Goal: Information Seeking & Learning: Compare options

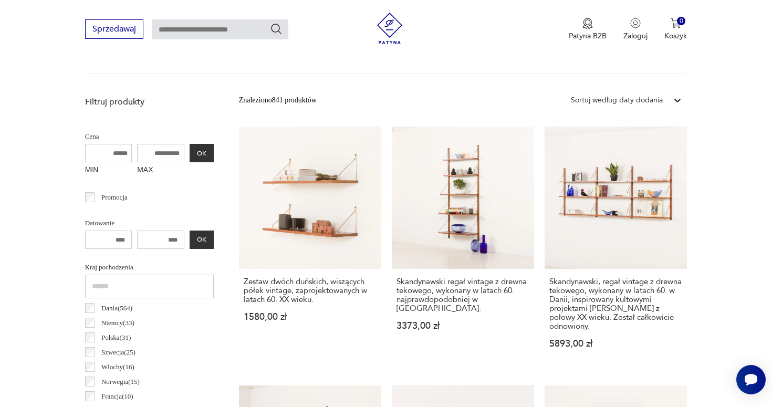
scroll to position [346, 0]
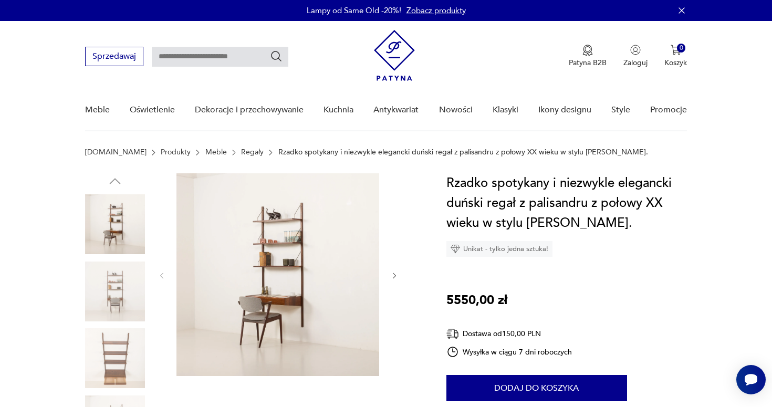
click at [395, 273] on icon "button" at bounding box center [394, 275] width 9 height 9
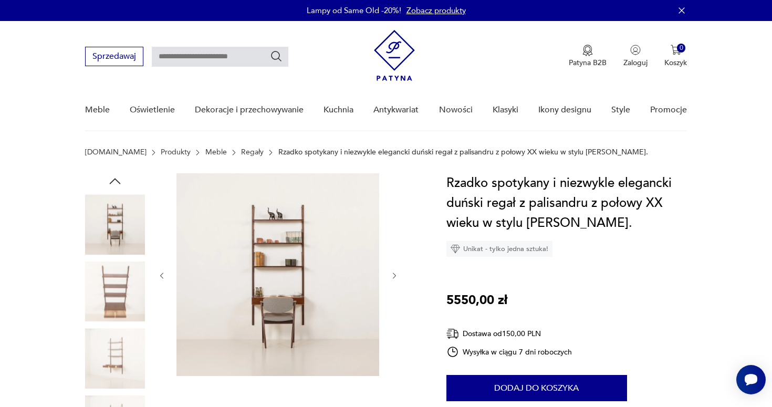
click at [395, 273] on icon "button" at bounding box center [394, 275] width 9 height 9
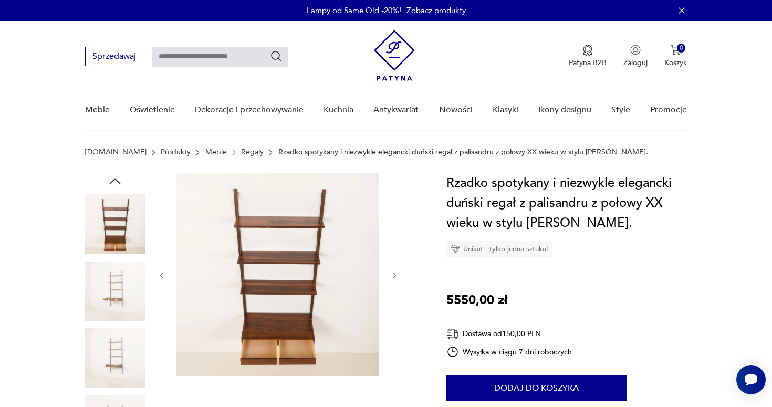
click at [395, 273] on icon "button" at bounding box center [394, 275] width 9 height 9
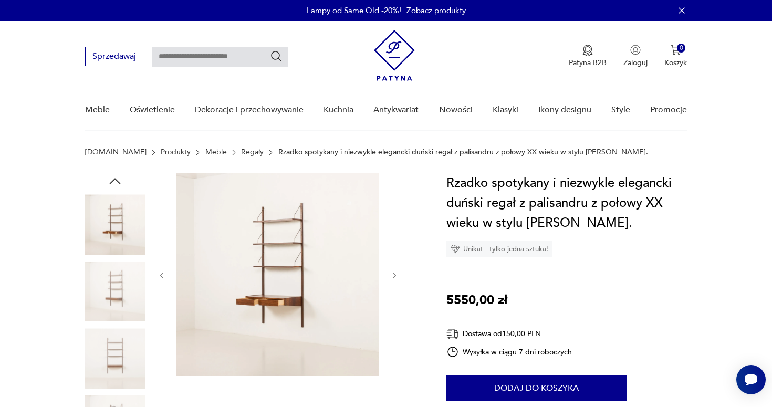
click at [395, 273] on icon "button" at bounding box center [394, 275] width 9 height 9
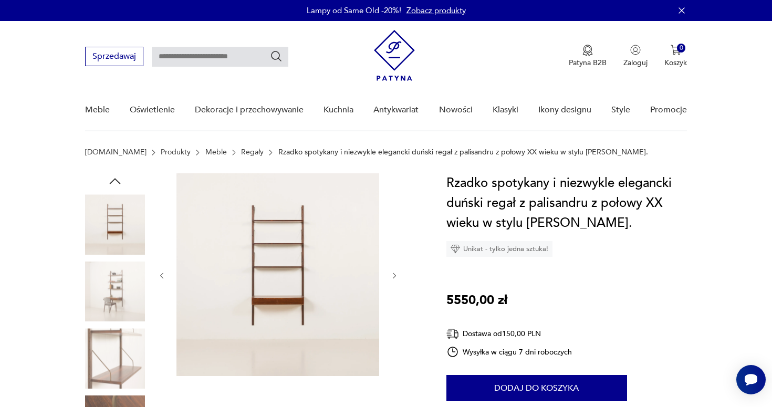
click at [395, 273] on icon "button" at bounding box center [394, 275] width 9 height 9
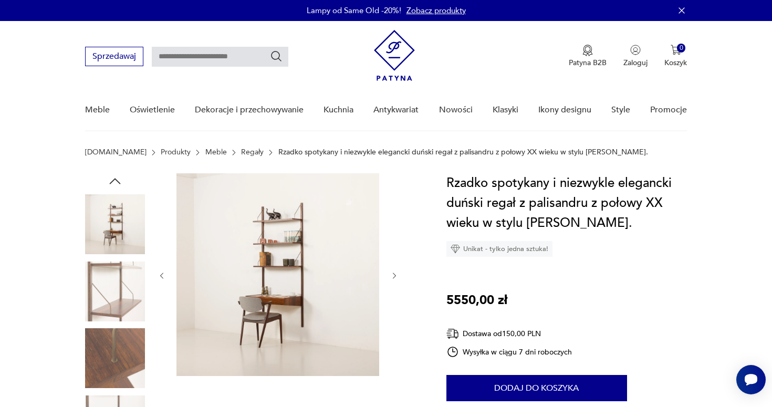
click at [395, 273] on icon "button" at bounding box center [394, 275] width 9 height 9
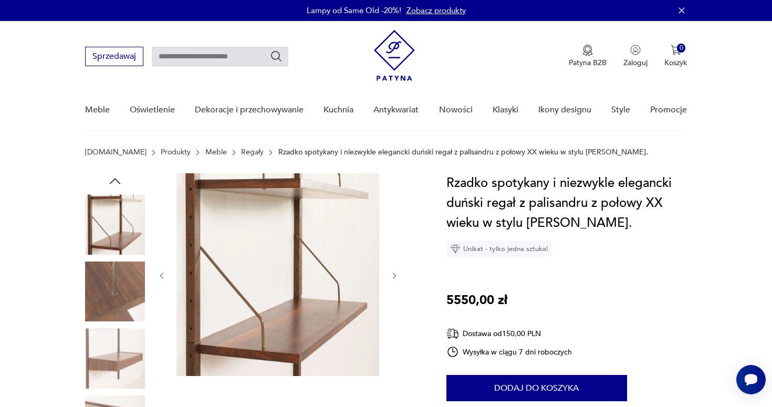
click at [395, 273] on icon "button" at bounding box center [394, 275] width 9 height 9
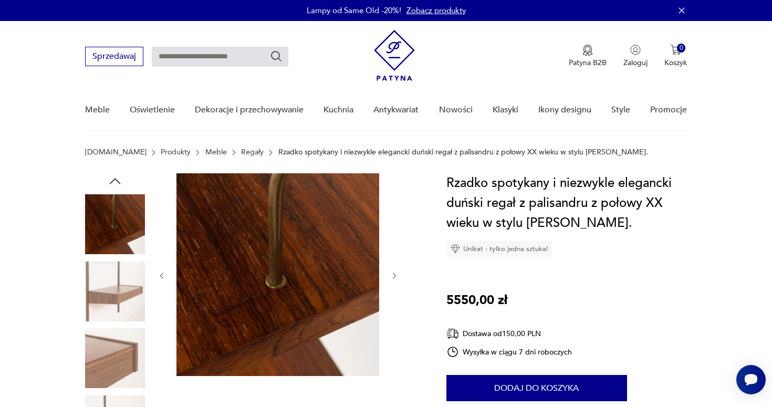
click at [395, 273] on icon "button" at bounding box center [394, 275] width 9 height 9
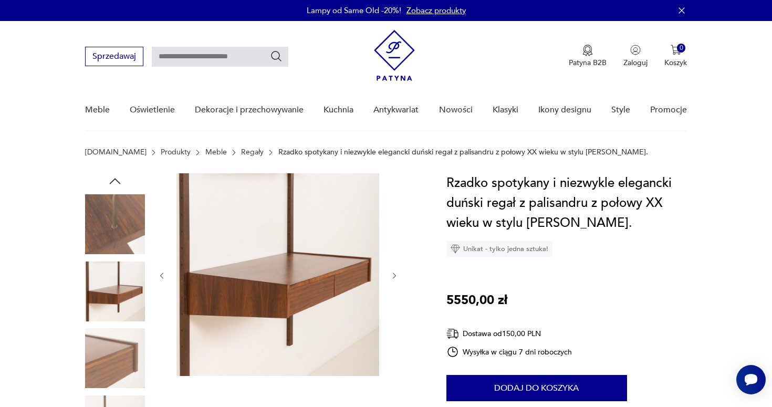
click at [395, 273] on icon "button" at bounding box center [394, 275] width 9 height 9
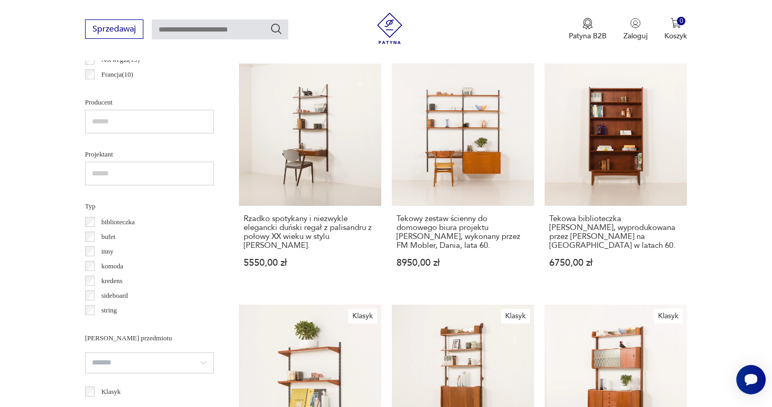
scroll to position [671, 0]
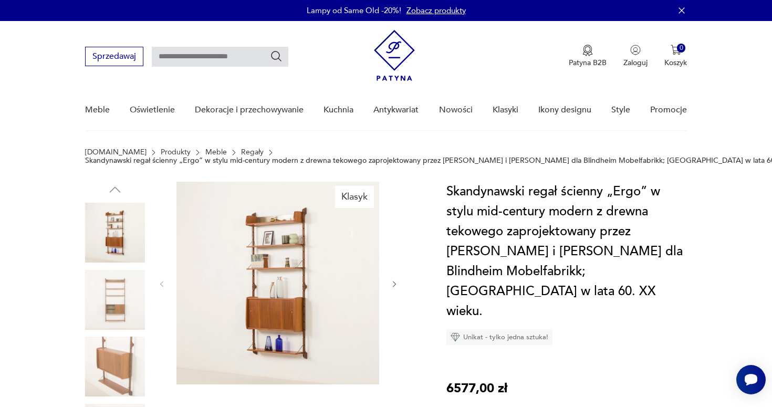
click at [394, 283] on icon "button" at bounding box center [394, 284] width 9 height 9
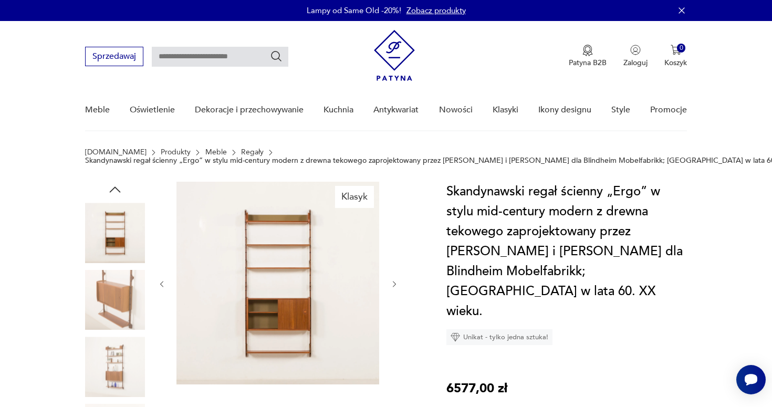
click at [394, 283] on icon "button" at bounding box center [394, 284] width 9 height 9
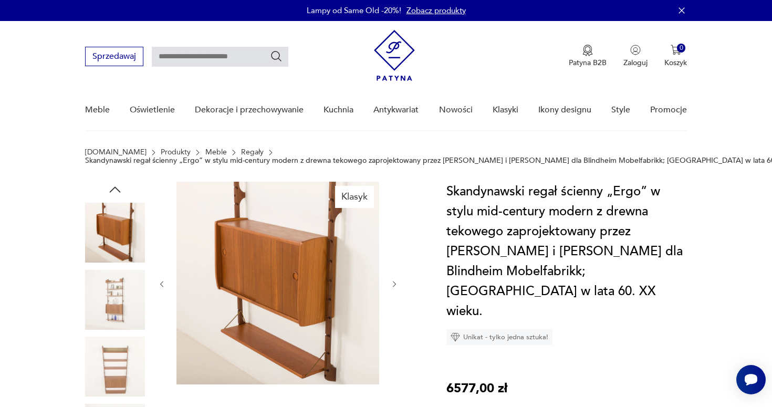
click at [394, 283] on icon "button" at bounding box center [394, 284] width 9 height 9
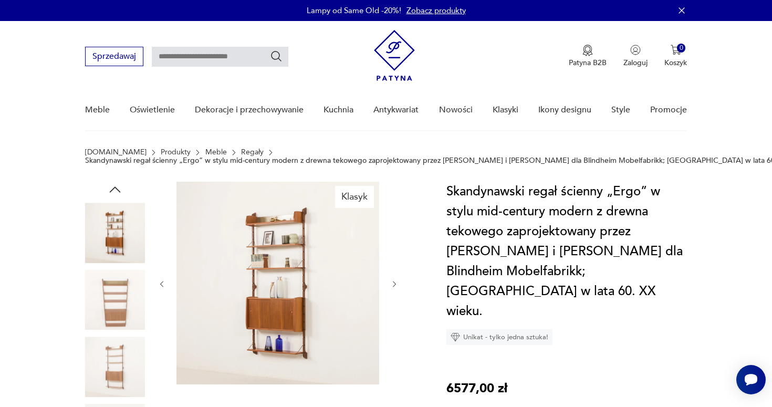
click at [394, 283] on icon "button" at bounding box center [394, 284] width 9 height 9
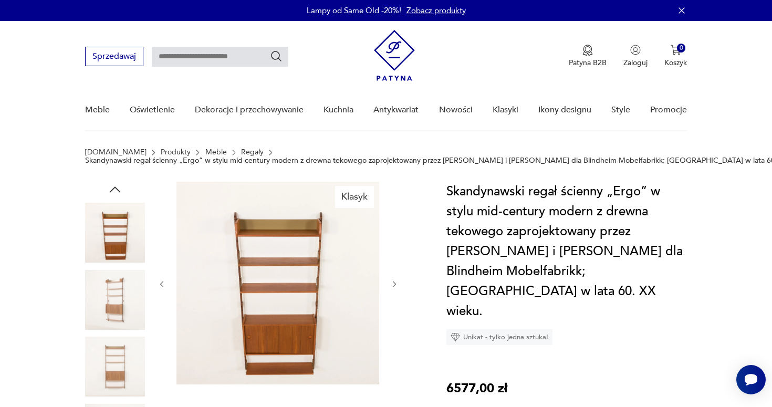
click at [394, 283] on icon "button" at bounding box center [394, 284] width 9 height 9
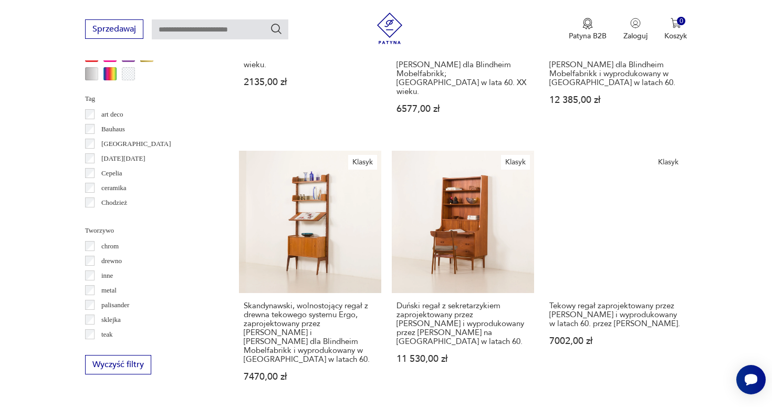
scroll to position [1115, 0]
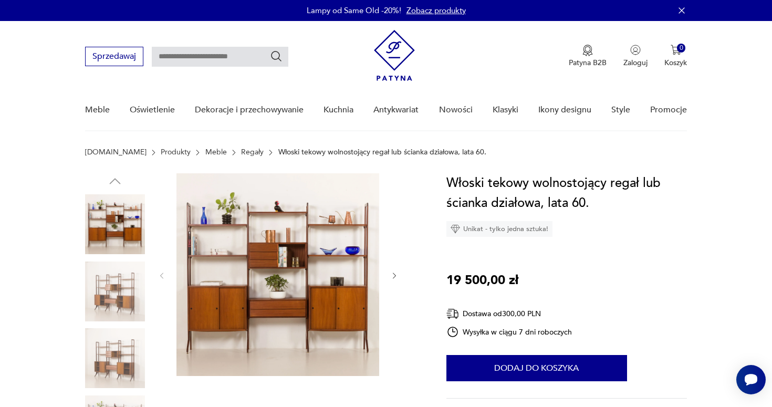
click at [393, 276] on icon "button" at bounding box center [394, 275] width 9 height 9
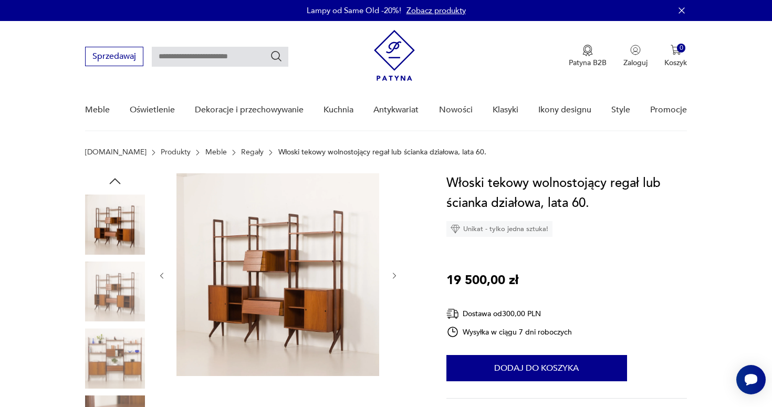
click at [393, 276] on icon "button" at bounding box center [394, 275] width 9 height 9
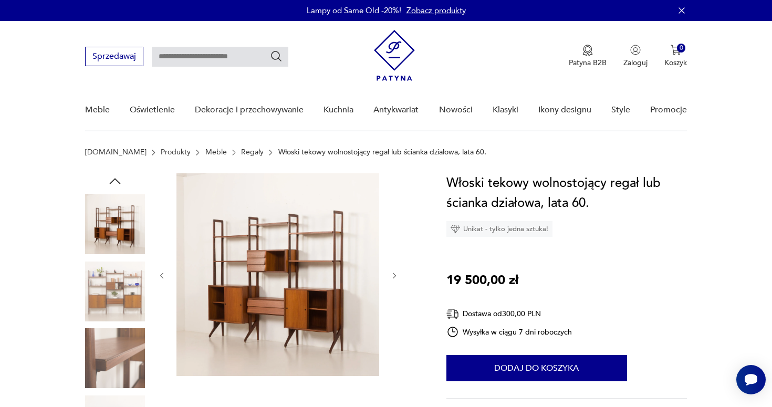
click at [393, 276] on icon "button" at bounding box center [394, 275] width 9 height 9
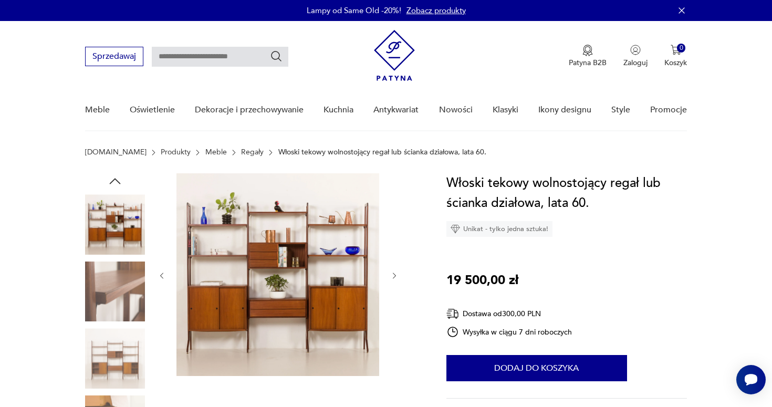
click at [393, 276] on icon "button" at bounding box center [394, 275] width 9 height 9
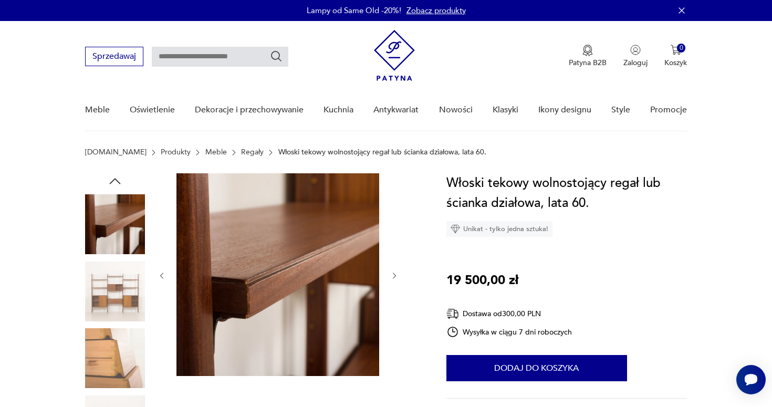
click at [392, 276] on icon "button" at bounding box center [394, 275] width 9 height 9
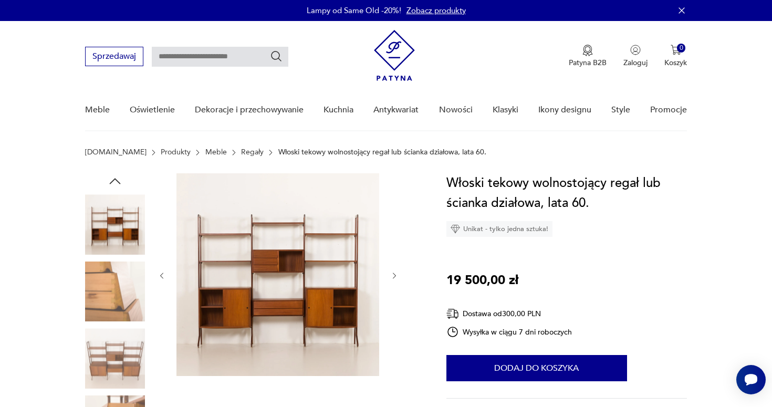
click at [392, 276] on icon "button" at bounding box center [394, 275] width 9 height 9
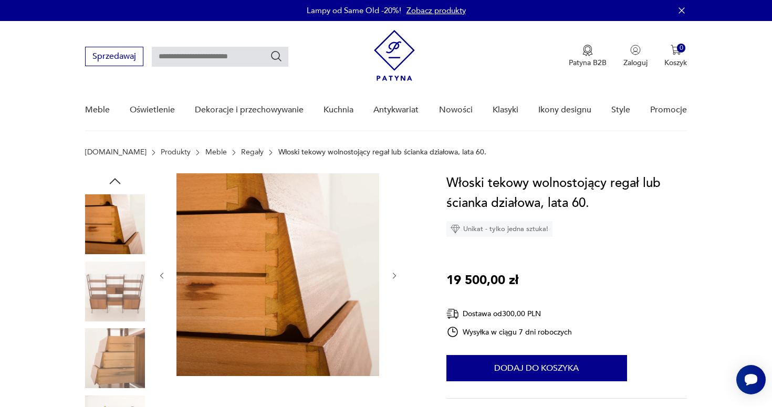
click at [392, 276] on icon "button" at bounding box center [394, 275] width 9 height 9
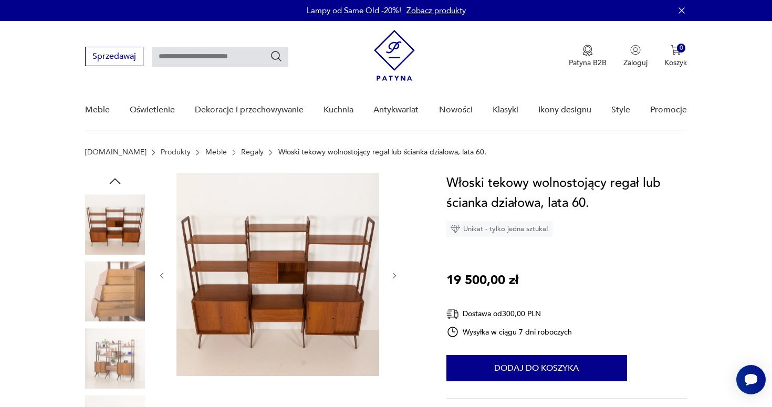
click at [392, 276] on icon "button" at bounding box center [394, 275] width 9 height 9
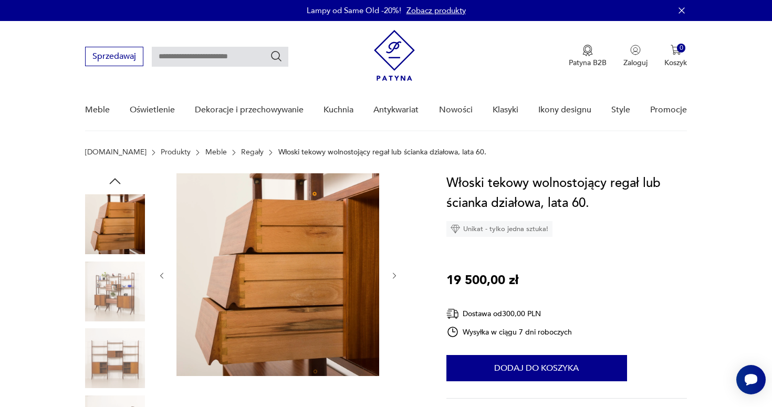
click at [392, 276] on icon "button" at bounding box center [394, 275] width 9 height 9
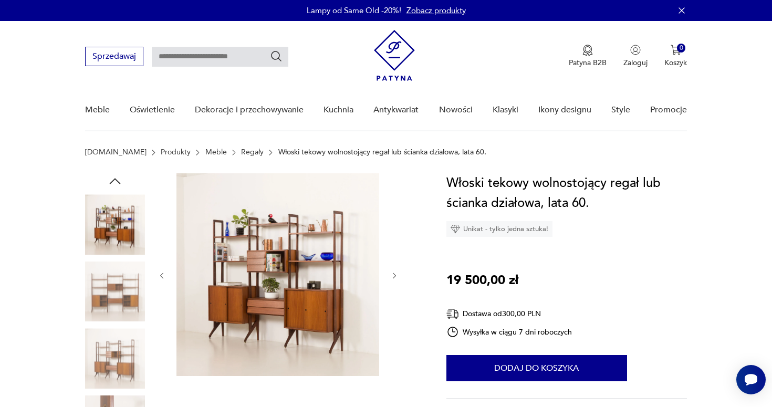
click at [392, 276] on icon "button" at bounding box center [394, 275] width 9 height 9
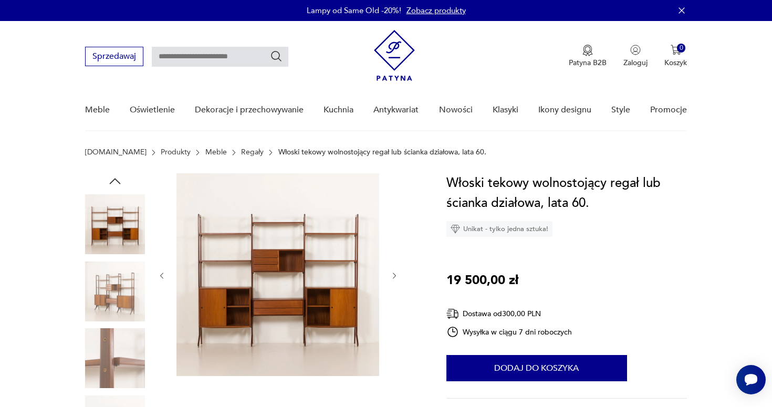
click at [118, 298] on img at bounding box center [115, 291] width 60 height 60
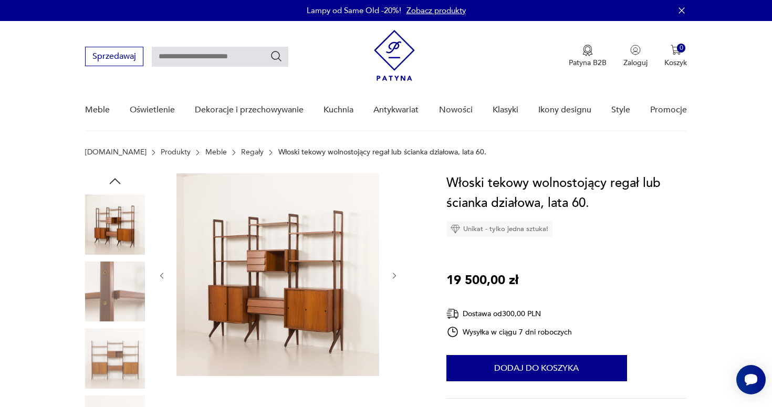
click at [319, 283] on img at bounding box center [277, 274] width 203 height 203
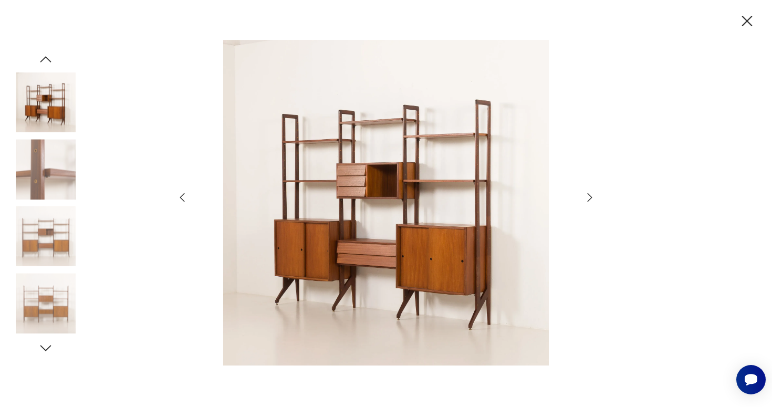
click at [456, 236] on img at bounding box center [386, 202] width 374 height 325
click at [588, 197] on icon "button" at bounding box center [589, 197] width 13 height 13
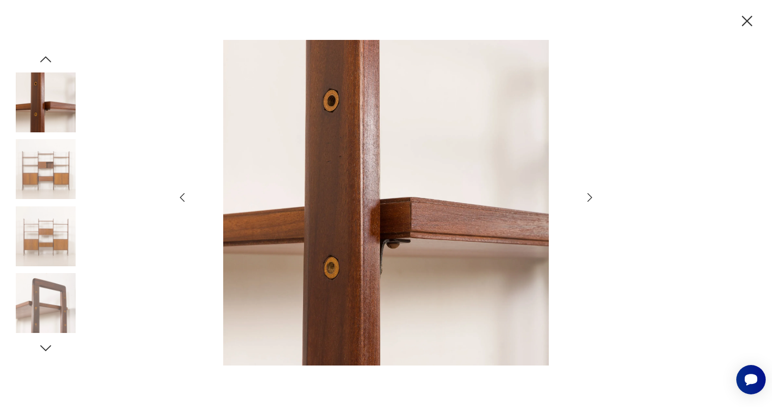
click at [588, 197] on icon "button" at bounding box center [589, 197] width 13 height 13
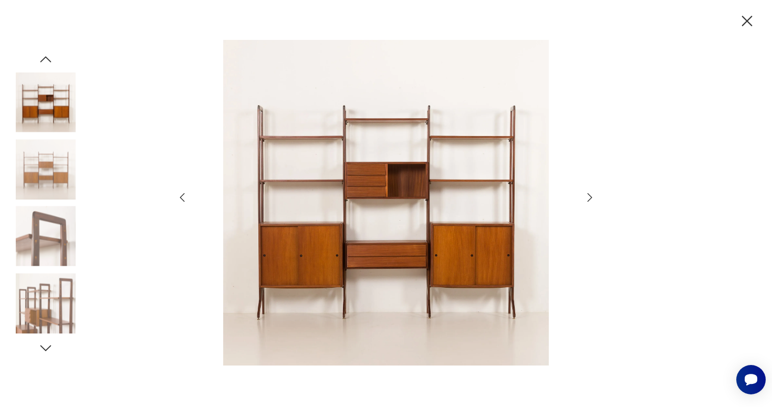
click at [588, 197] on icon "button" at bounding box center [589, 197] width 13 height 13
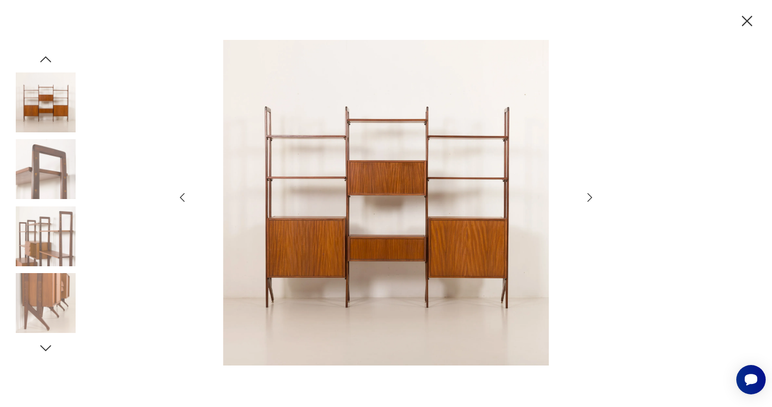
click at [588, 197] on icon "button" at bounding box center [589, 197] width 13 height 13
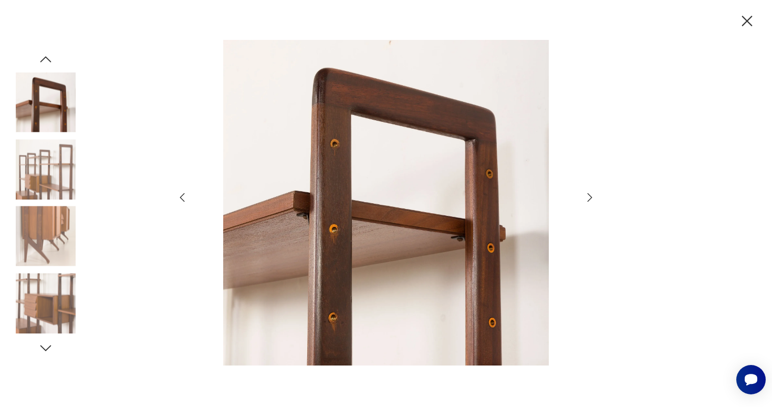
click at [588, 197] on icon "button" at bounding box center [589, 197] width 13 height 13
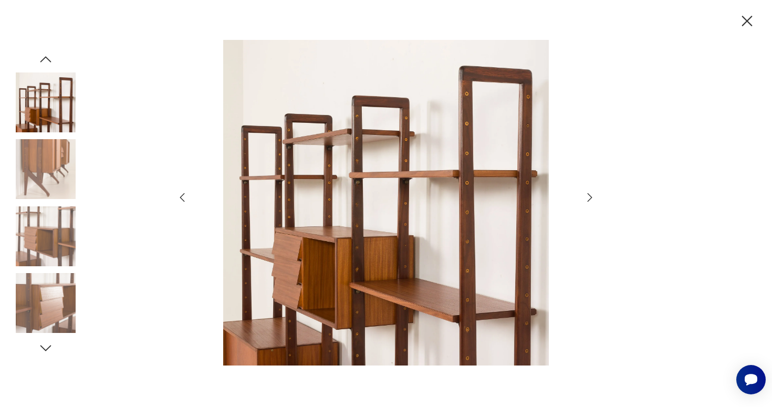
click at [588, 197] on icon "button" at bounding box center [589, 197] width 13 height 13
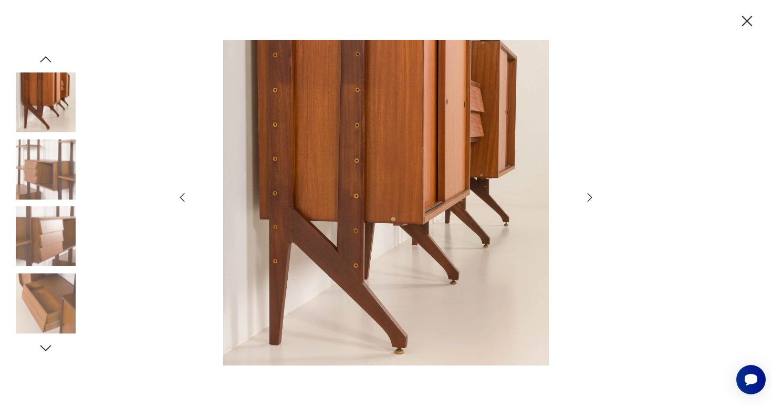
click at [588, 197] on icon "button" at bounding box center [589, 197] width 13 height 13
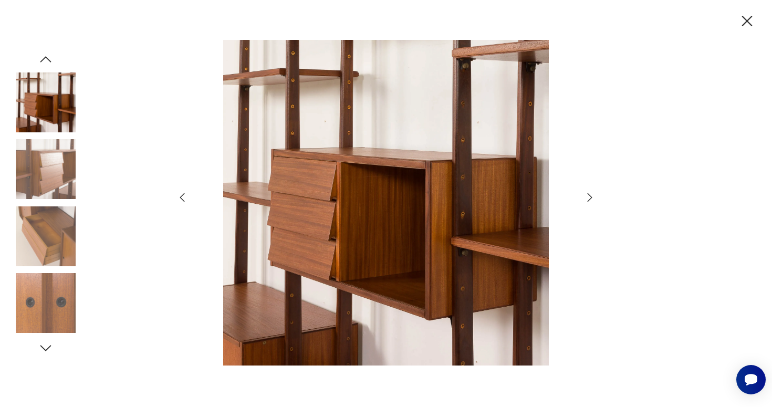
click at [587, 196] on icon "button" at bounding box center [589, 197] width 13 height 13
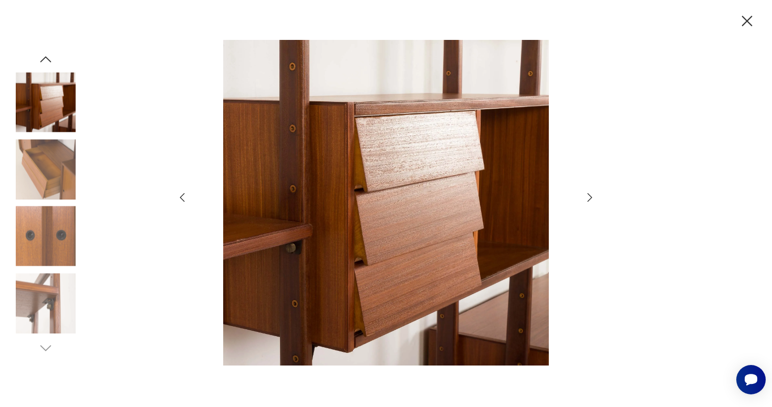
click at [587, 196] on icon "button" at bounding box center [589, 197] width 13 height 13
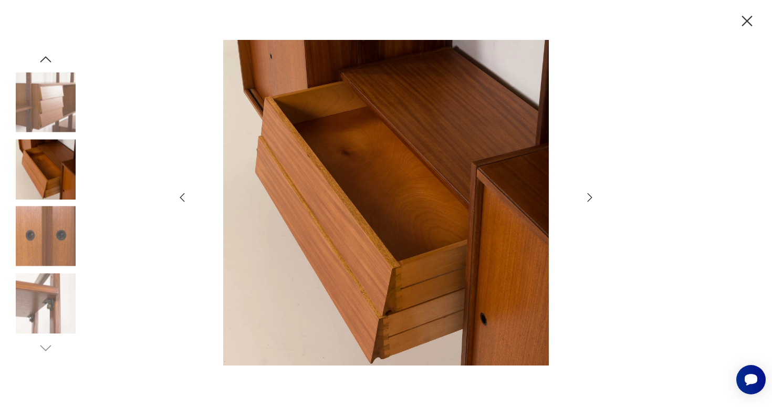
click at [587, 196] on icon "button" at bounding box center [589, 197] width 13 height 13
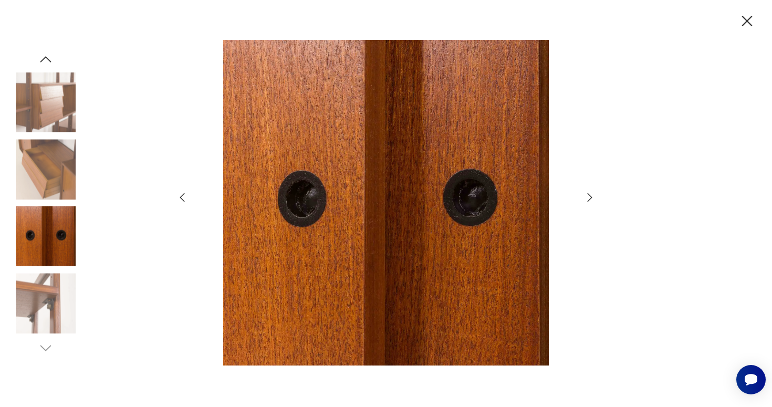
click at [587, 196] on icon "button" at bounding box center [589, 197] width 13 height 13
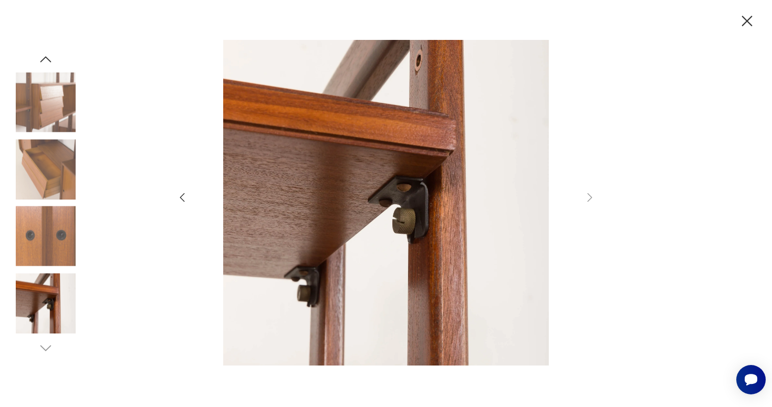
click at [746, 20] on icon "button" at bounding box center [747, 21] width 10 height 10
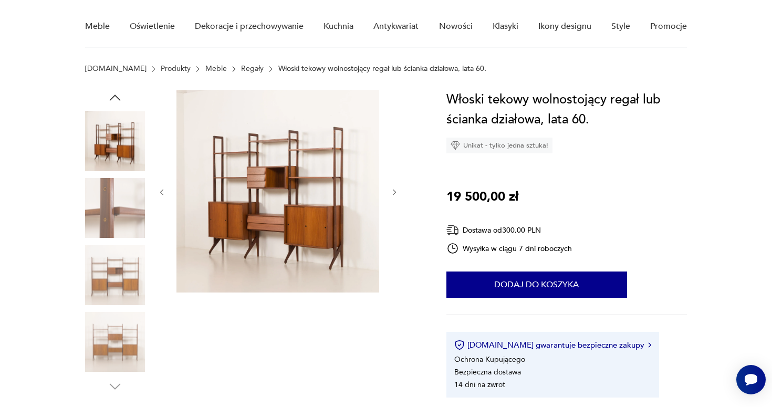
scroll to position [85, 0]
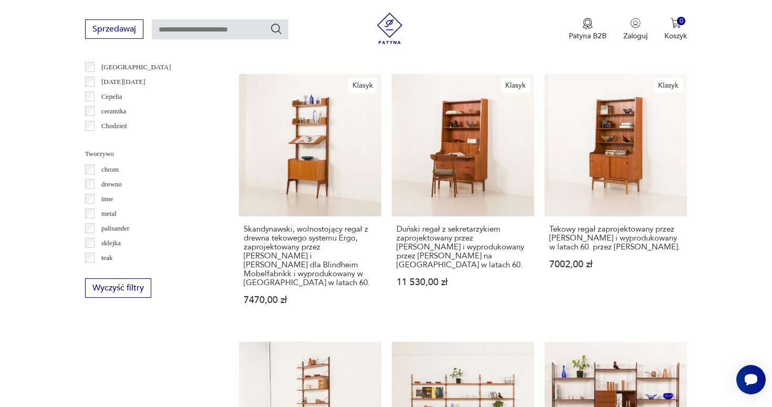
scroll to position [1225, 0]
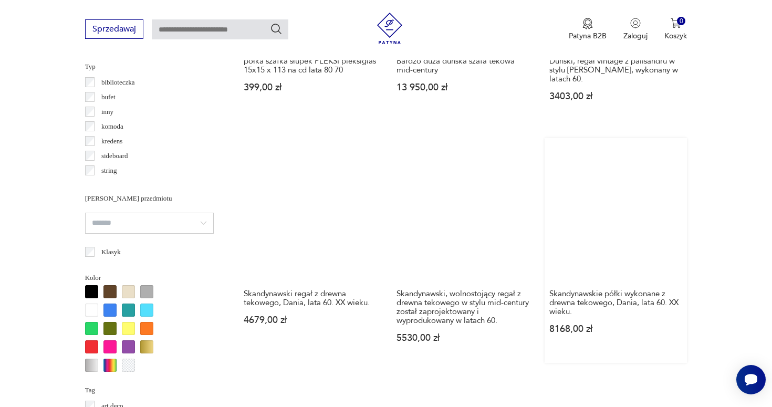
scroll to position [815, 0]
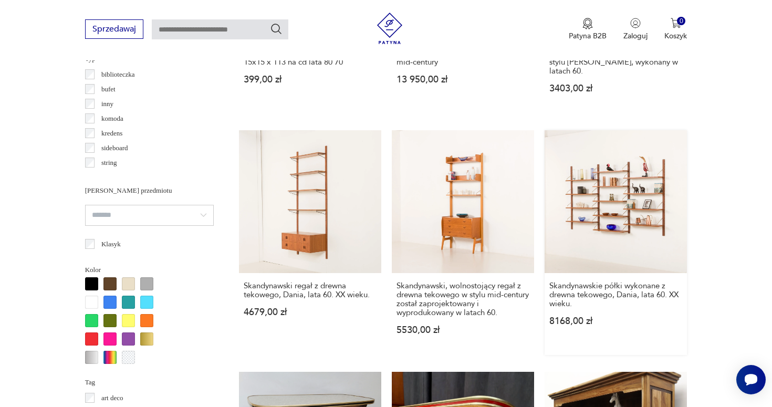
click at [544, 165] on link "Skandynawskie półki wykonane z drewna tekowego, Dania, lata 60. XX wieku. 8168,…" at bounding box center [615, 242] width 142 height 224
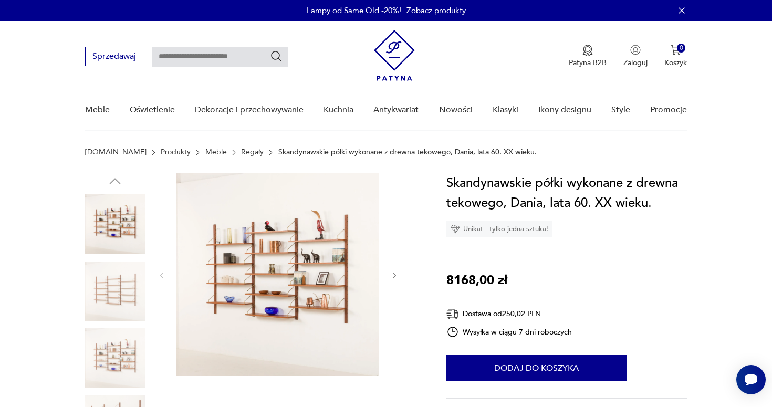
click at [394, 277] on icon "button" at bounding box center [394, 275] width 9 height 9
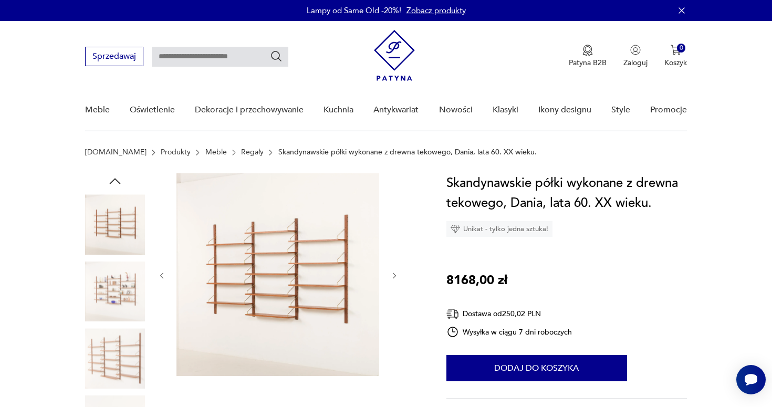
click at [394, 277] on icon "button" at bounding box center [394, 275] width 9 height 9
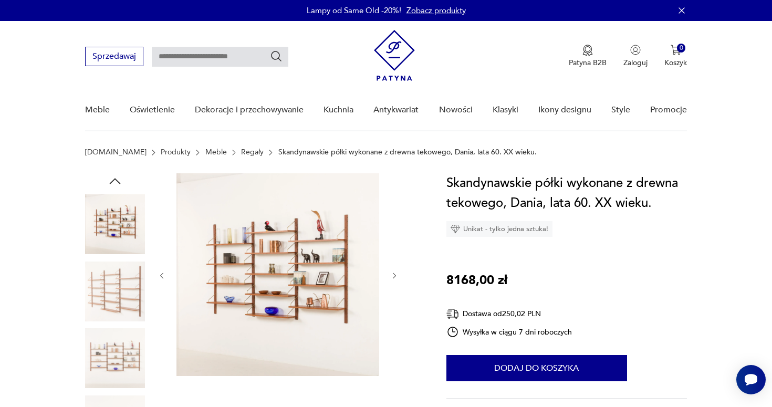
click at [394, 277] on icon "button" at bounding box center [394, 275] width 9 height 9
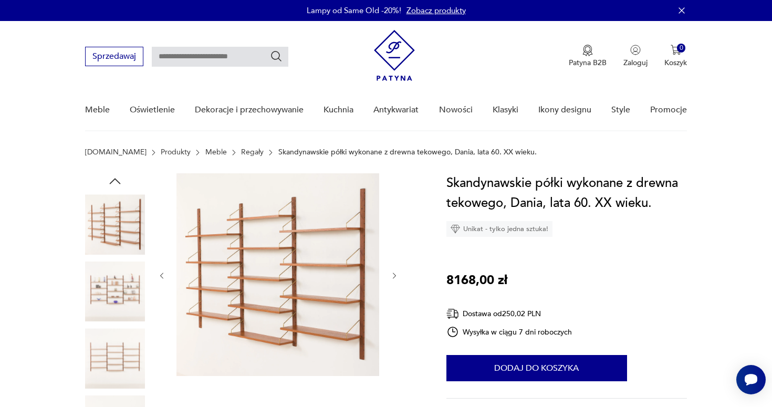
click at [394, 278] on icon "button" at bounding box center [394, 275] width 3 height 6
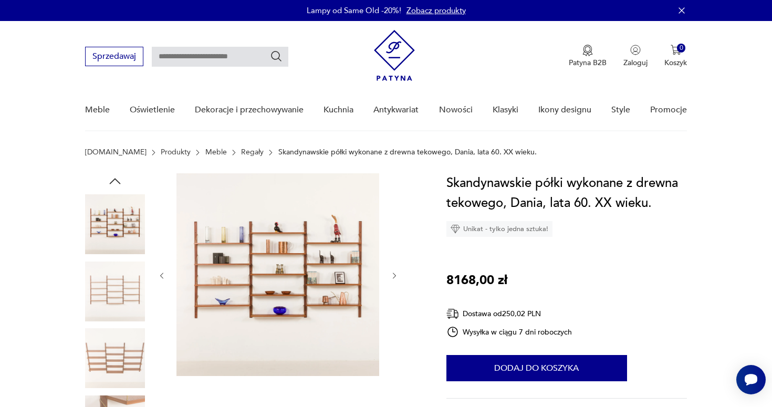
click at [394, 278] on icon "button" at bounding box center [394, 275] width 3 height 6
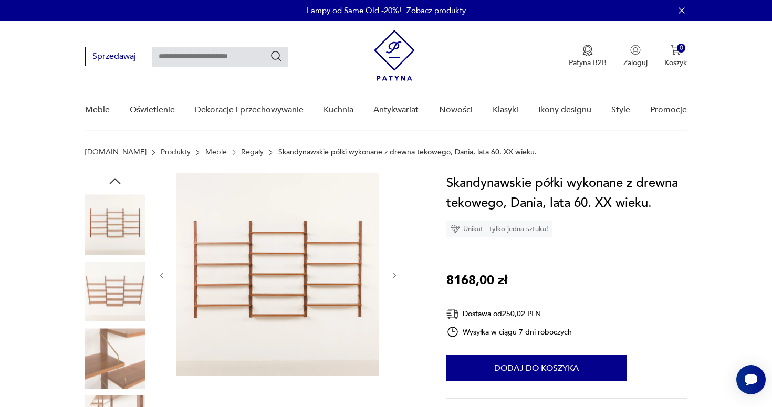
click at [394, 278] on icon "button" at bounding box center [394, 275] width 3 height 6
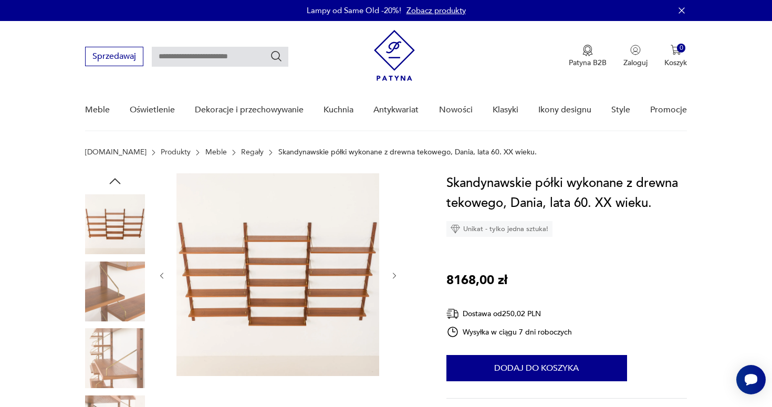
click at [394, 278] on icon "button" at bounding box center [394, 275] width 3 height 6
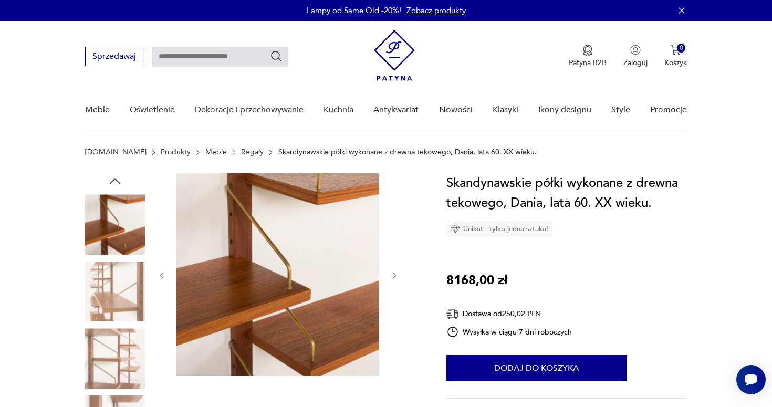
click at [394, 278] on icon "button" at bounding box center [394, 275] width 3 height 6
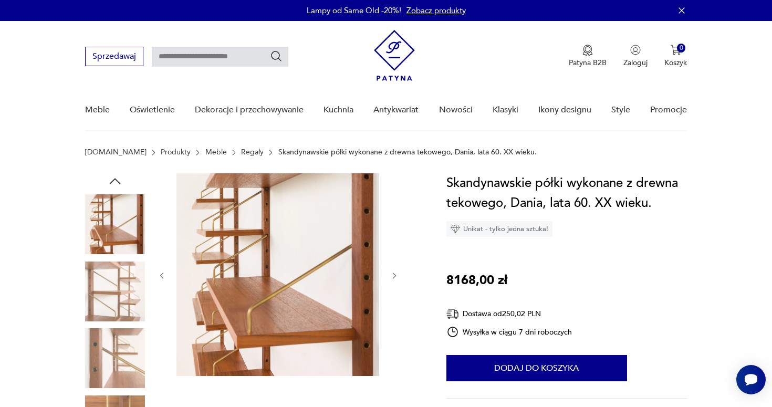
click at [394, 278] on icon "button" at bounding box center [394, 275] width 3 height 6
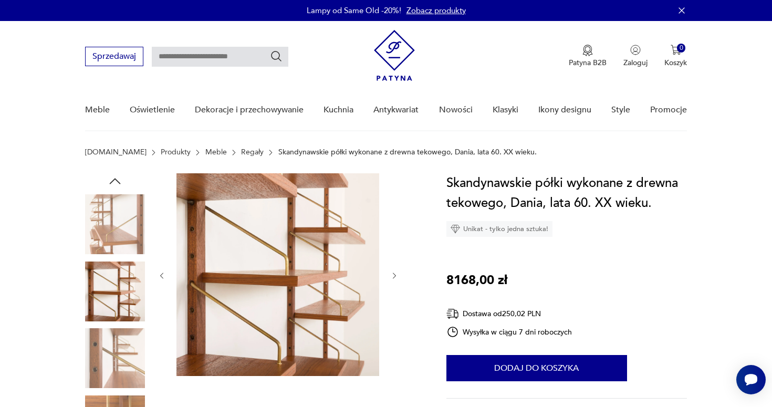
click at [394, 278] on icon "button" at bounding box center [394, 275] width 3 height 6
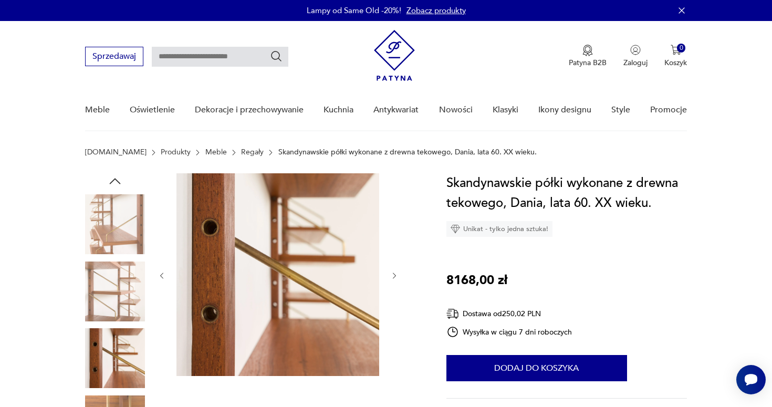
click at [394, 278] on icon "button" at bounding box center [394, 275] width 3 height 6
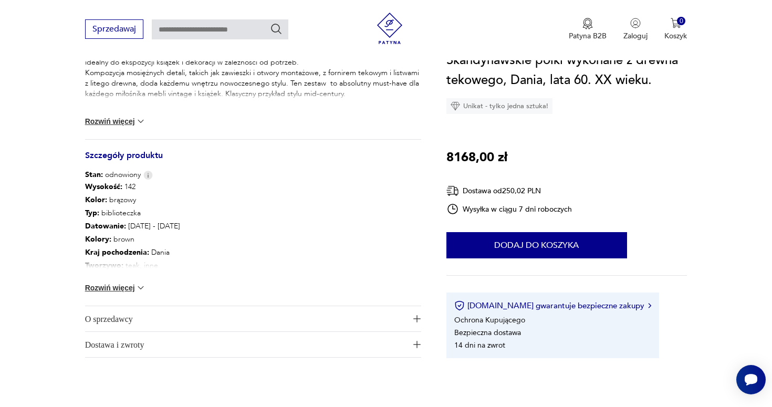
scroll to position [492, 0]
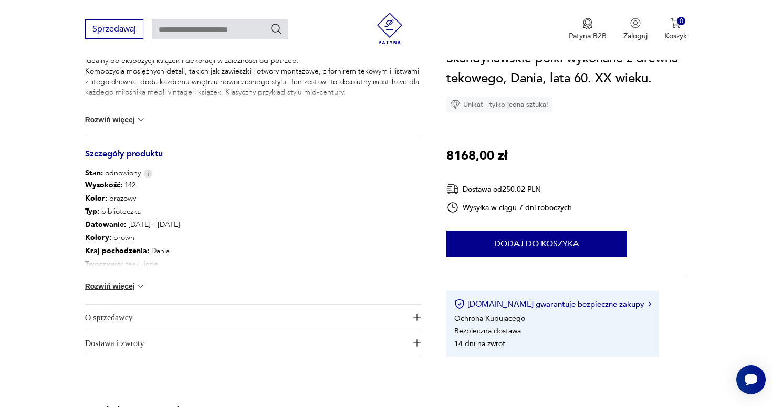
click at [175, 321] on span "O sprzedawcy" at bounding box center [245, 316] width 321 height 25
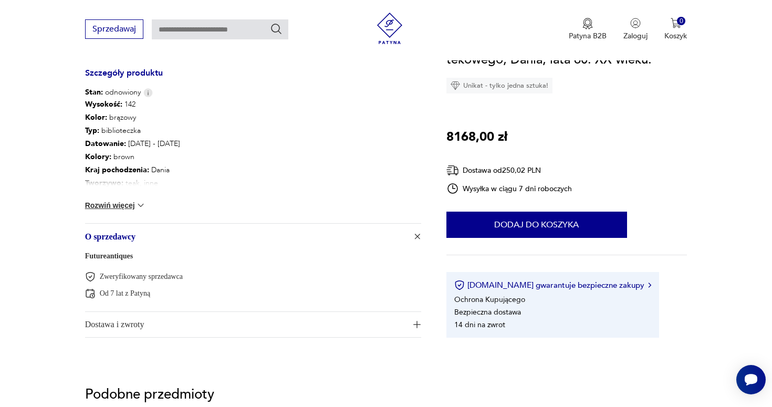
scroll to position [574, 0]
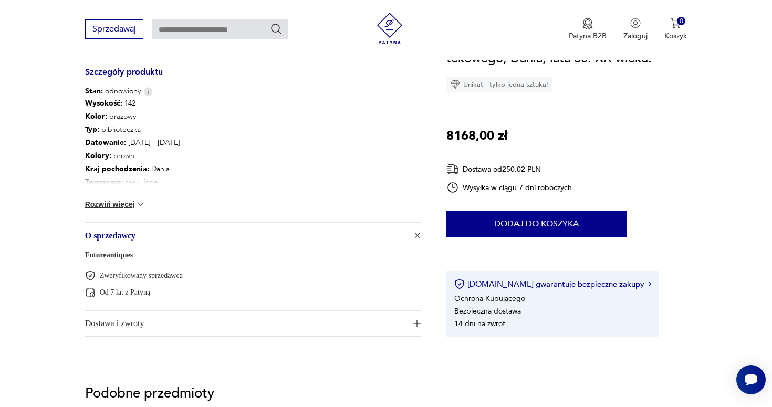
click at [178, 320] on span "Dostawa i zwroty" at bounding box center [245, 323] width 321 height 25
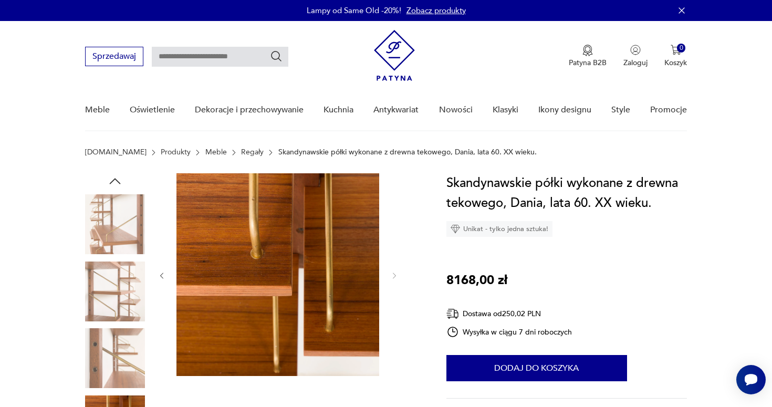
scroll to position [0, 0]
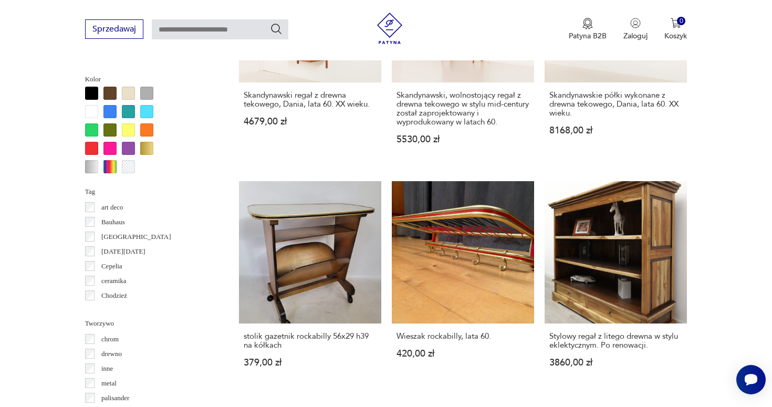
scroll to position [1007, 0]
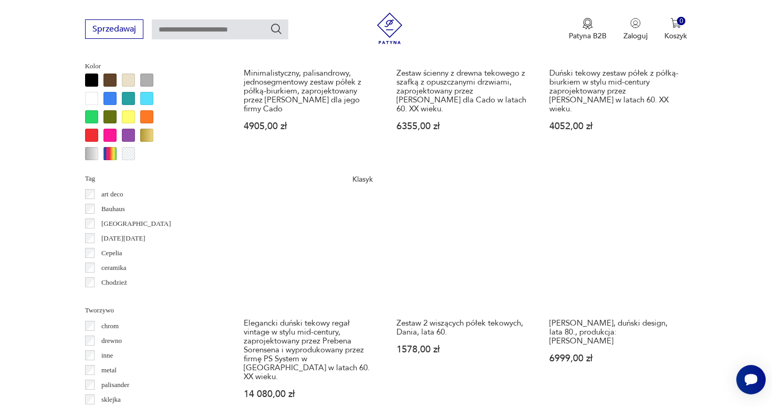
scroll to position [1028, 0]
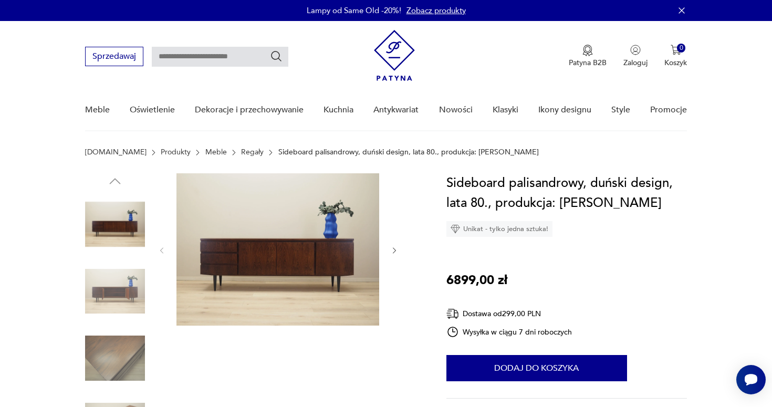
click at [393, 250] on icon "button" at bounding box center [394, 250] width 9 height 9
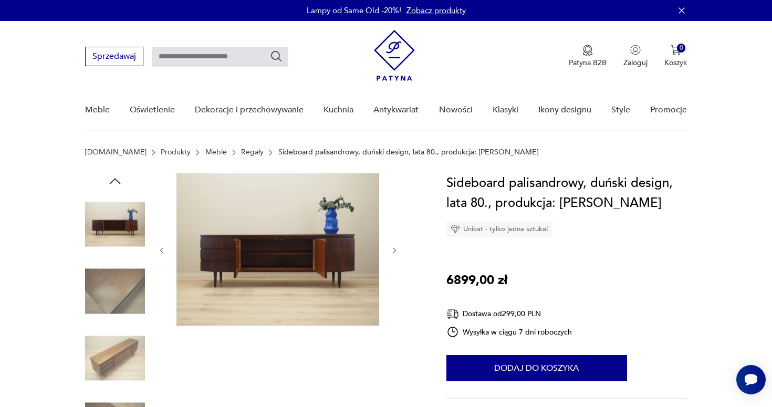
click at [393, 250] on icon "button" at bounding box center [394, 250] width 9 height 9
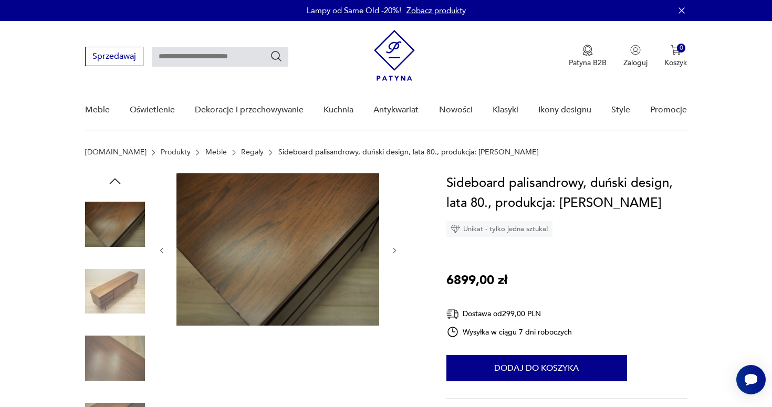
click at [393, 250] on icon "button" at bounding box center [394, 250] width 9 height 9
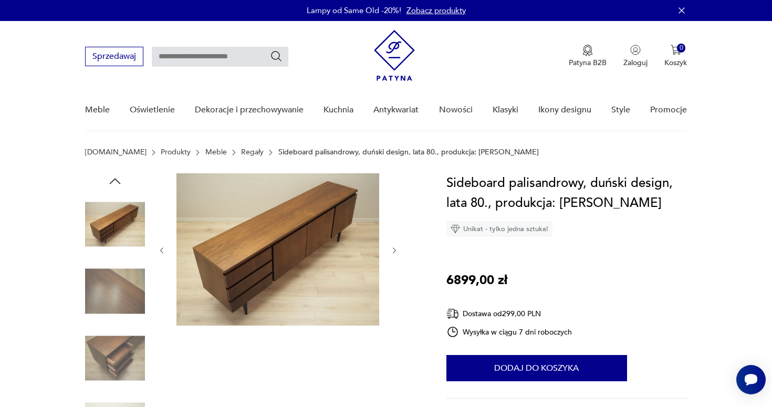
click at [393, 250] on icon "button" at bounding box center [394, 250] width 9 height 9
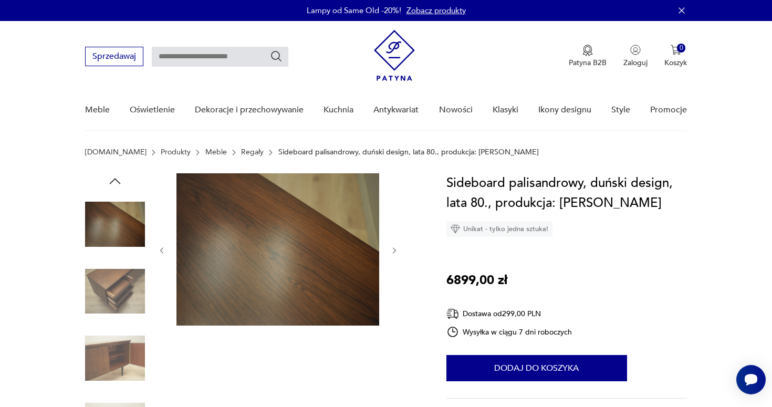
click at [393, 250] on icon "button" at bounding box center [394, 250] width 9 height 9
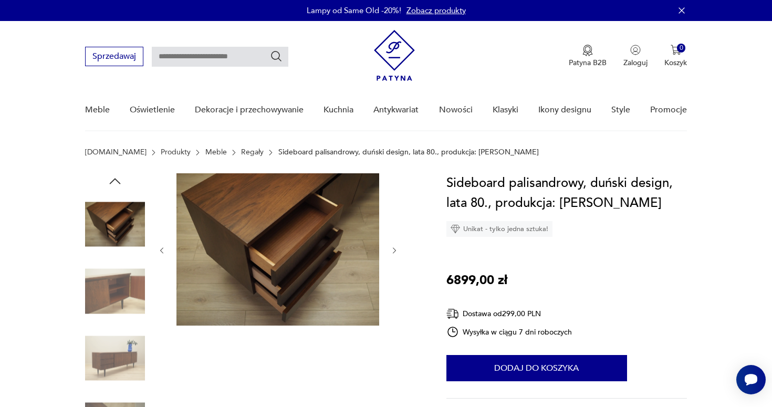
click at [393, 250] on icon "button" at bounding box center [394, 250] width 9 height 9
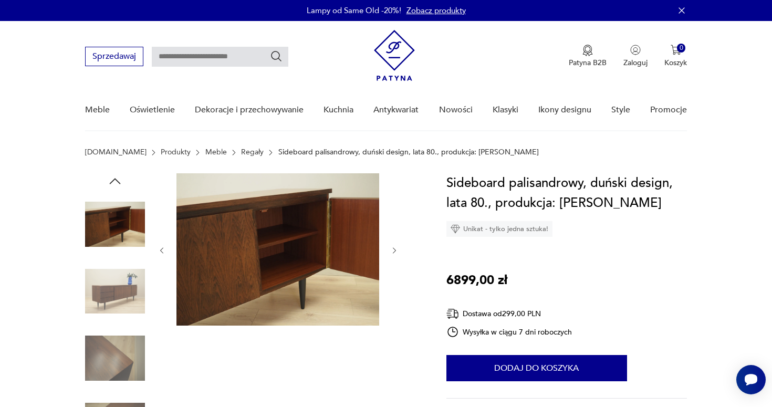
click at [393, 250] on icon "button" at bounding box center [394, 250] width 9 height 9
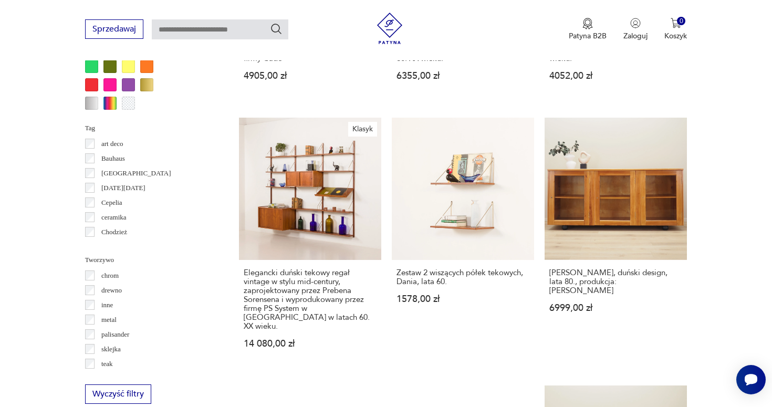
scroll to position [1071, 0]
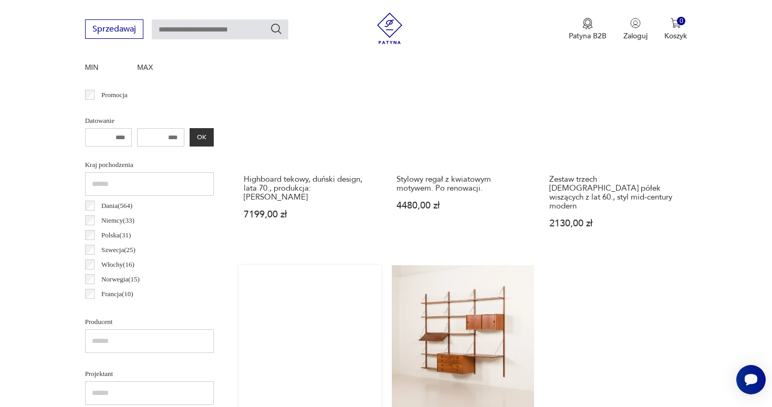
scroll to position [449, 0]
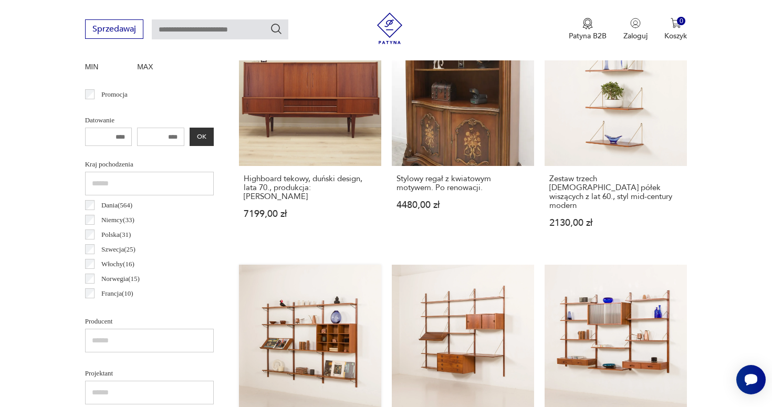
click at [381, 265] on link "Skandynawski regał ścienny z drewna tekowego, Dania, lata 70. 10 000,00 zł" at bounding box center [310, 372] width 142 height 215
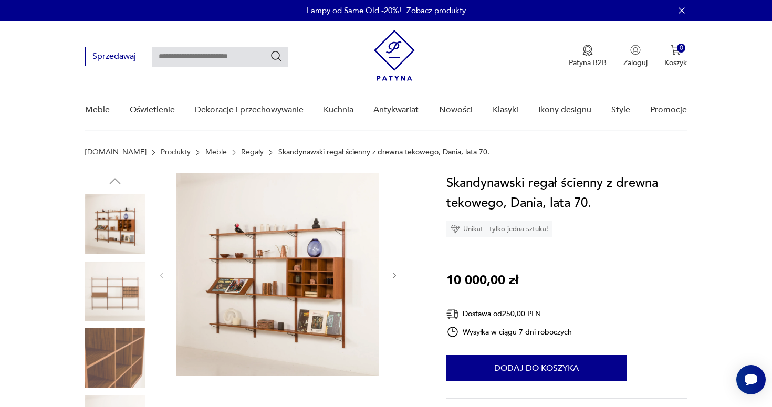
click at [393, 272] on icon "button" at bounding box center [394, 275] width 9 height 9
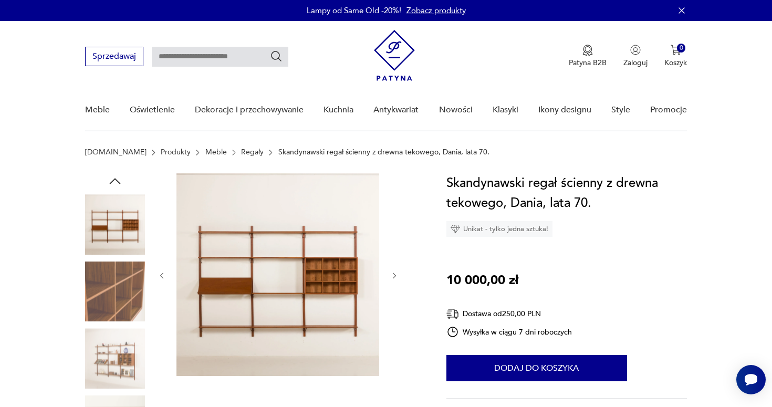
click at [393, 272] on icon "button" at bounding box center [394, 275] width 9 height 9
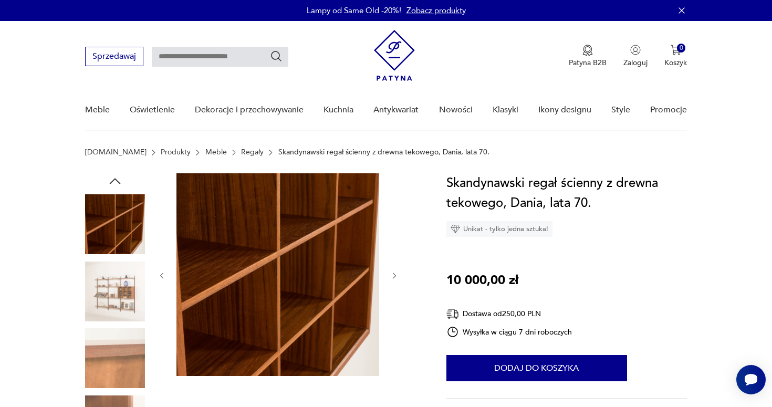
click at [393, 272] on icon "button" at bounding box center [394, 275] width 9 height 9
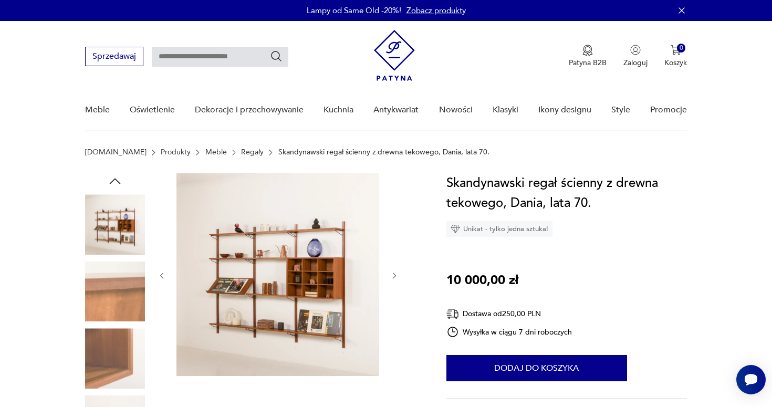
click at [393, 272] on icon "button" at bounding box center [394, 275] width 9 height 9
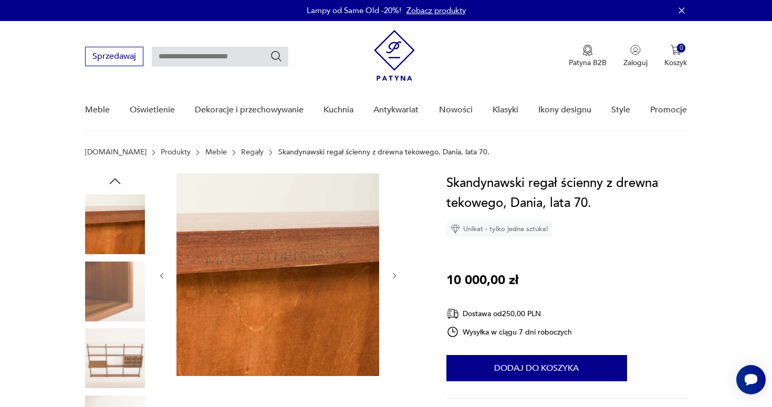
click at [393, 272] on icon "button" at bounding box center [394, 275] width 9 height 9
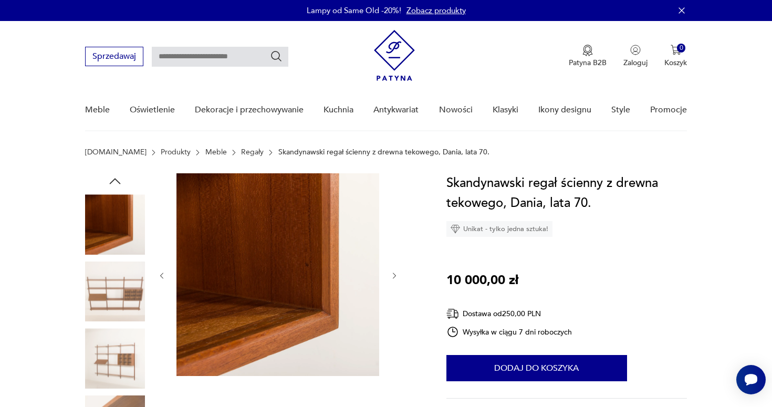
click at [393, 272] on icon "button" at bounding box center [394, 275] width 9 height 9
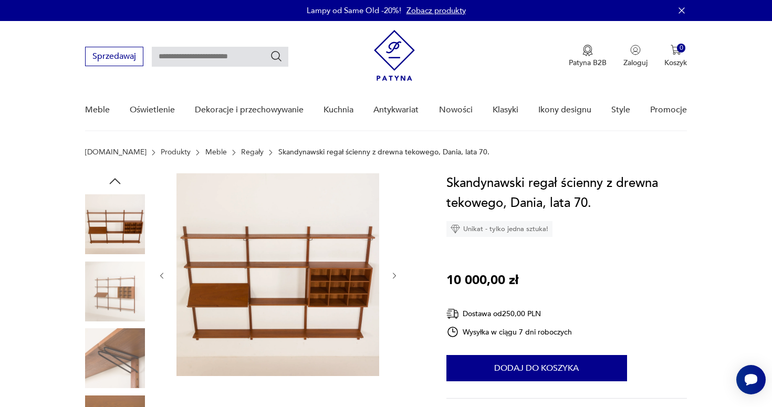
click at [393, 272] on icon "button" at bounding box center [394, 275] width 9 height 9
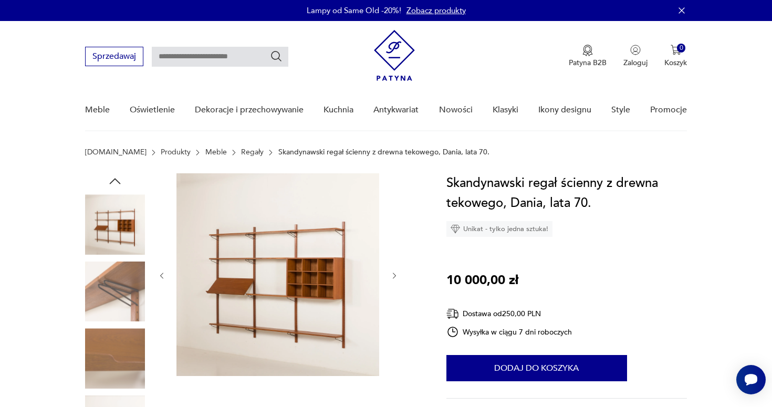
click at [393, 272] on icon "button" at bounding box center [394, 275] width 9 height 9
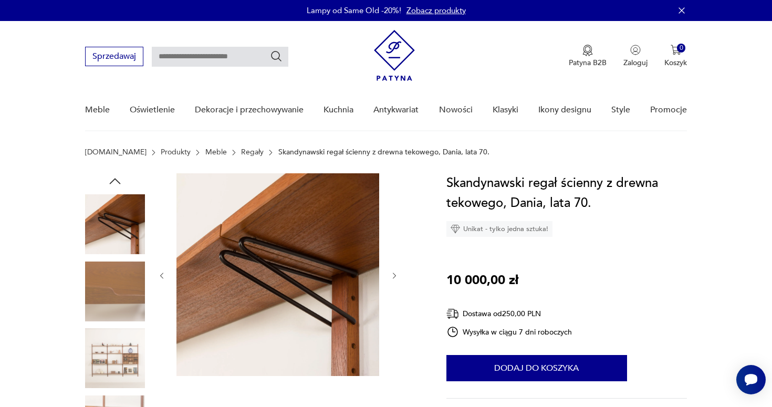
click at [393, 272] on icon "button" at bounding box center [394, 275] width 9 height 9
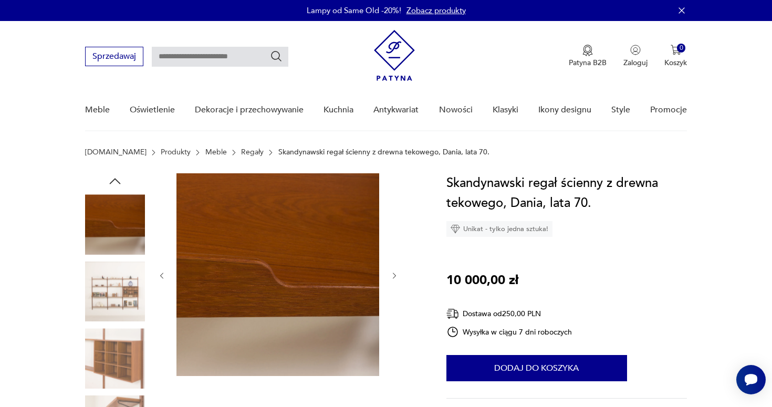
click at [393, 272] on icon "button" at bounding box center [394, 275] width 9 height 9
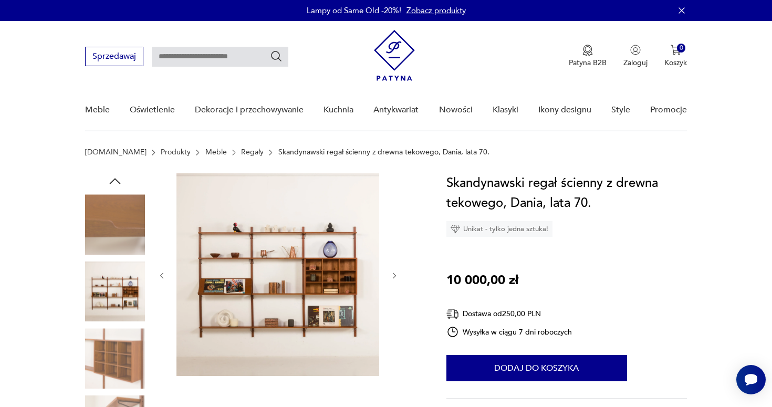
click at [121, 365] on img at bounding box center [115, 358] width 60 height 60
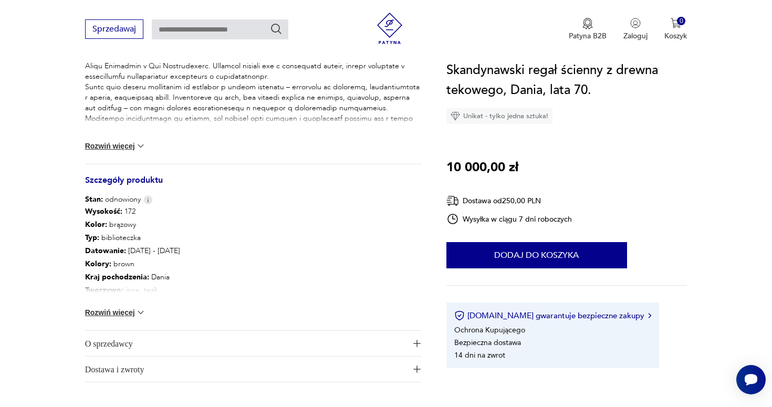
scroll to position [467, 0]
click at [127, 351] on span "O sprzedawcy" at bounding box center [245, 342] width 321 height 25
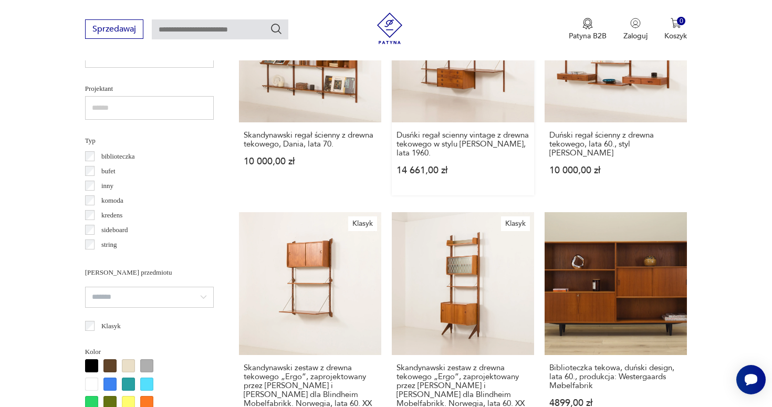
scroll to position [745, 0]
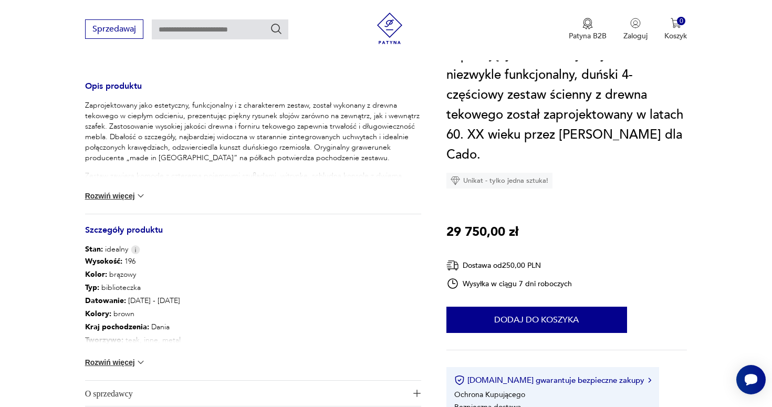
scroll to position [471, 0]
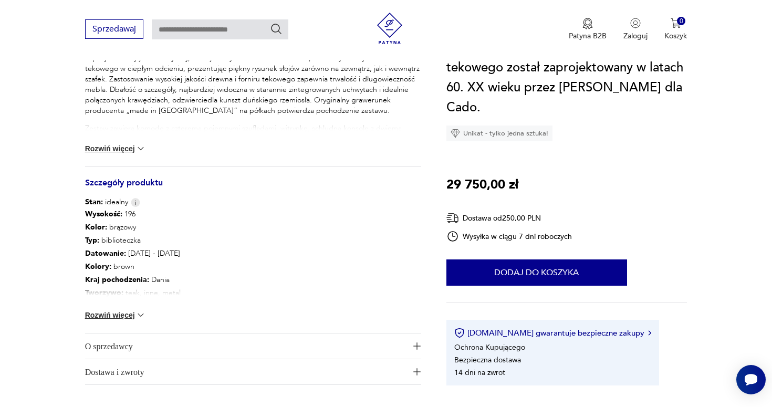
click at [130, 316] on button "Rozwiń więcej" at bounding box center [115, 315] width 61 height 10
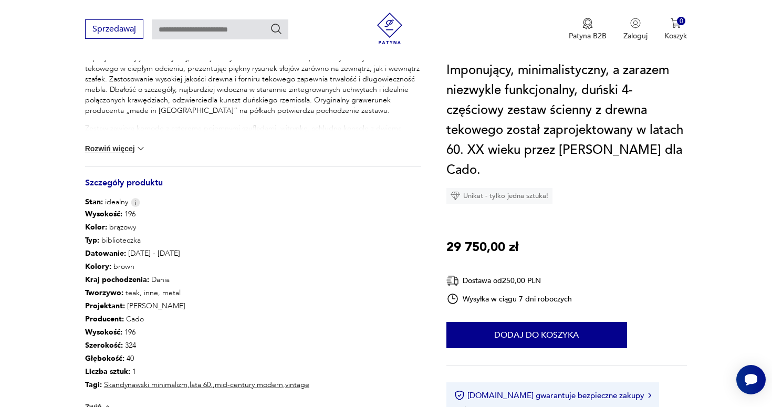
scroll to position [474, 0]
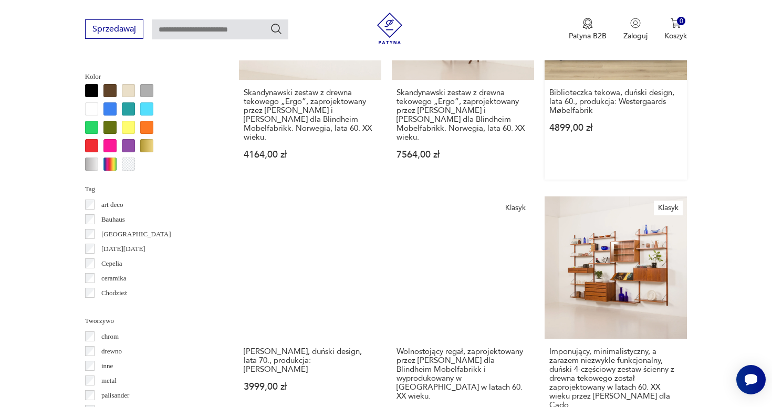
scroll to position [1010, 0]
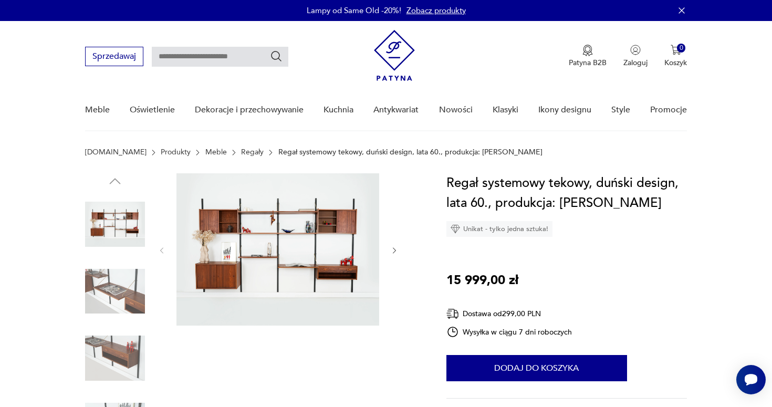
click at [397, 246] on icon "button" at bounding box center [394, 250] width 9 height 9
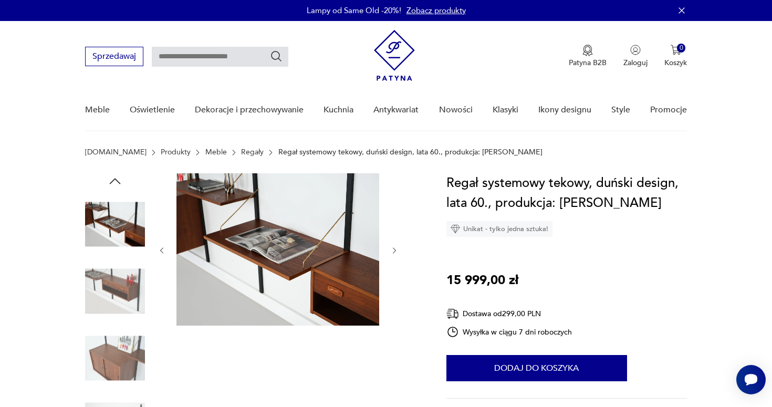
click at [397, 246] on icon "button" at bounding box center [394, 250] width 9 height 9
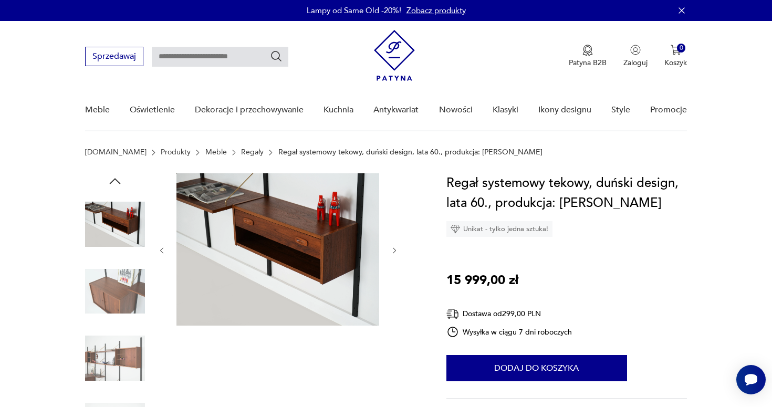
click at [397, 246] on icon "button" at bounding box center [394, 250] width 9 height 9
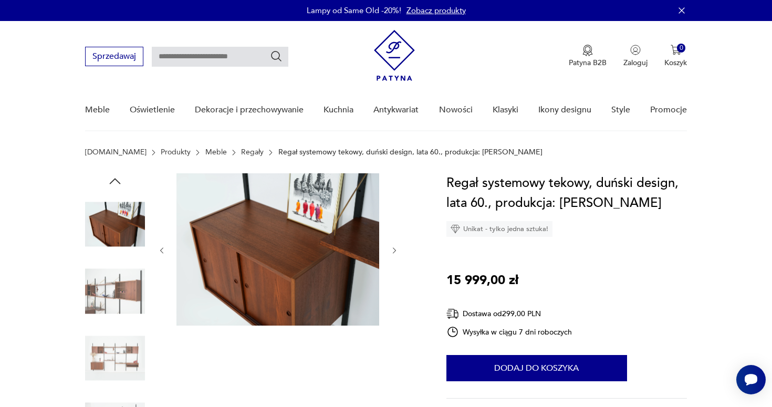
click at [397, 246] on icon "button" at bounding box center [394, 250] width 9 height 9
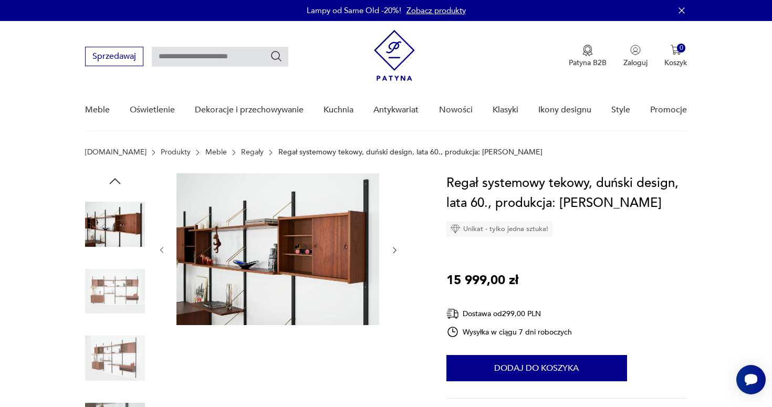
click at [397, 246] on icon "button" at bounding box center [394, 250] width 9 height 9
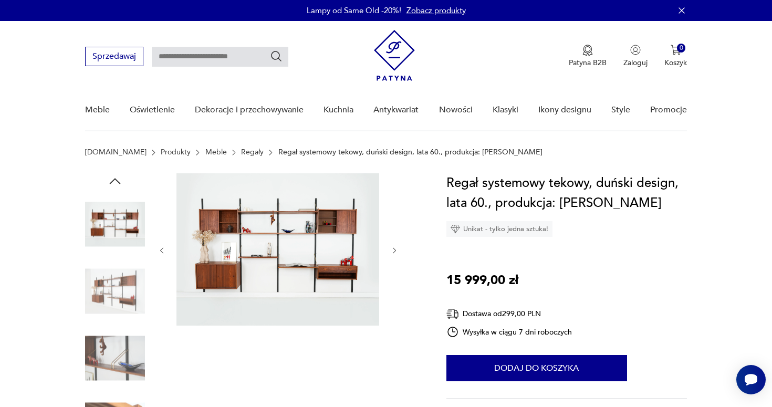
click at [397, 246] on icon "button" at bounding box center [394, 250] width 9 height 9
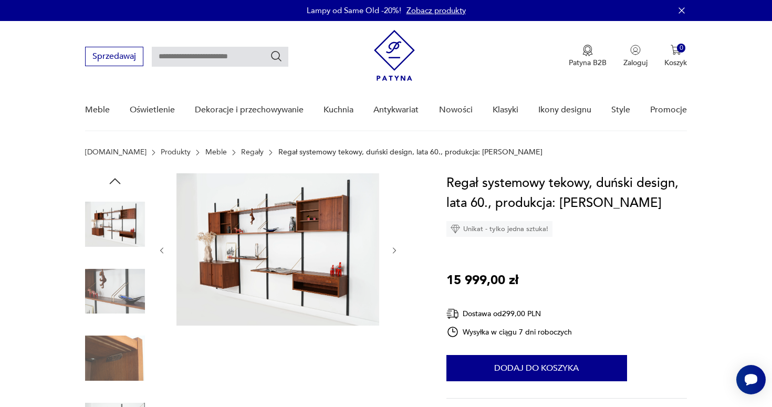
click at [397, 246] on icon "button" at bounding box center [394, 250] width 9 height 9
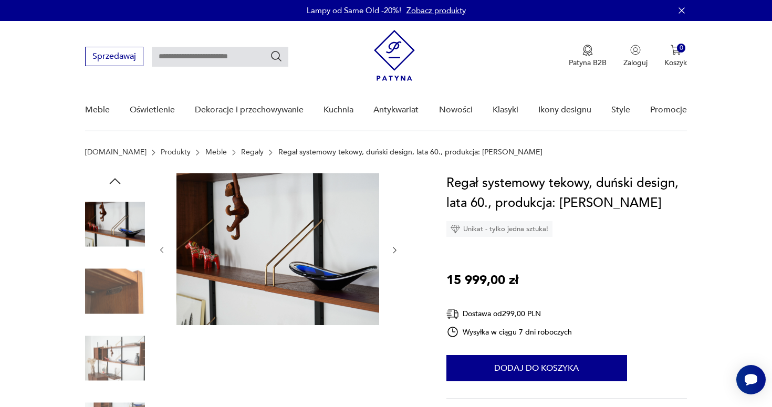
click at [397, 246] on icon "button" at bounding box center [394, 250] width 9 height 9
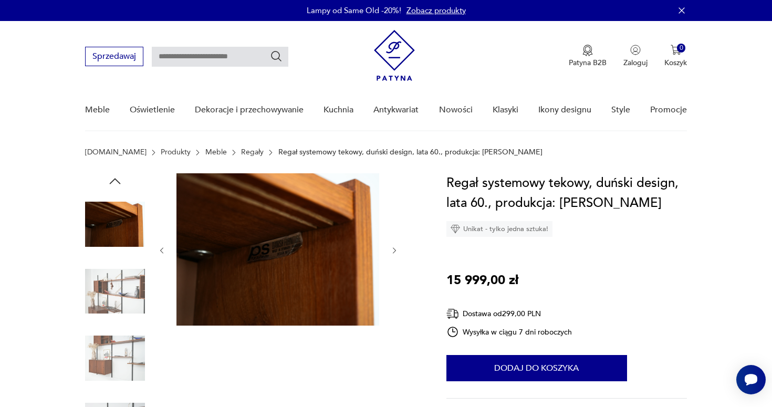
click at [397, 246] on icon "button" at bounding box center [394, 250] width 9 height 9
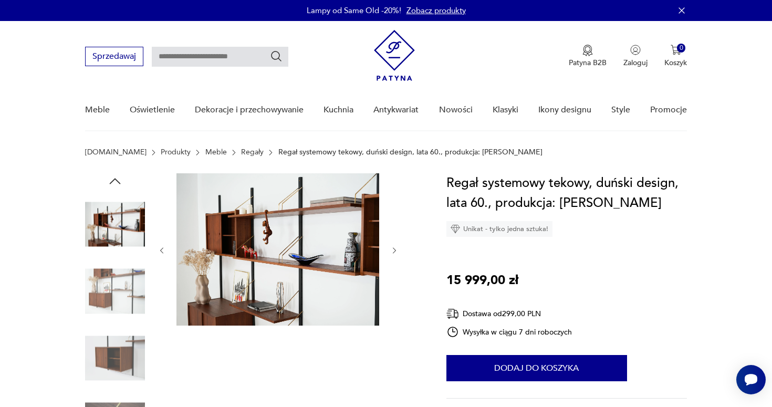
click at [397, 246] on icon "button" at bounding box center [394, 250] width 9 height 9
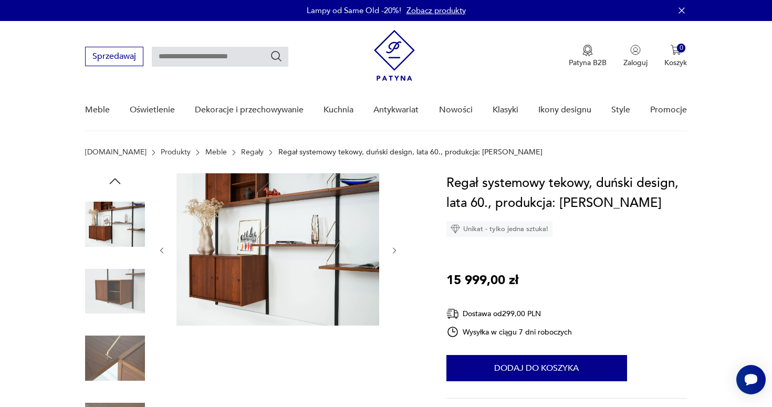
click at [397, 246] on icon "button" at bounding box center [394, 250] width 9 height 9
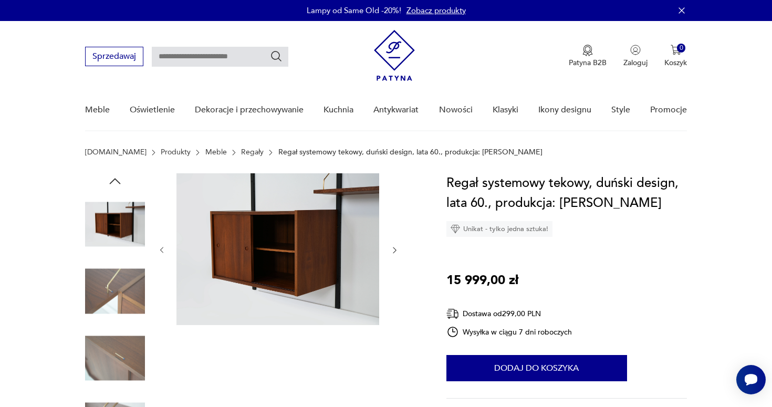
click at [397, 246] on icon "button" at bounding box center [394, 250] width 9 height 9
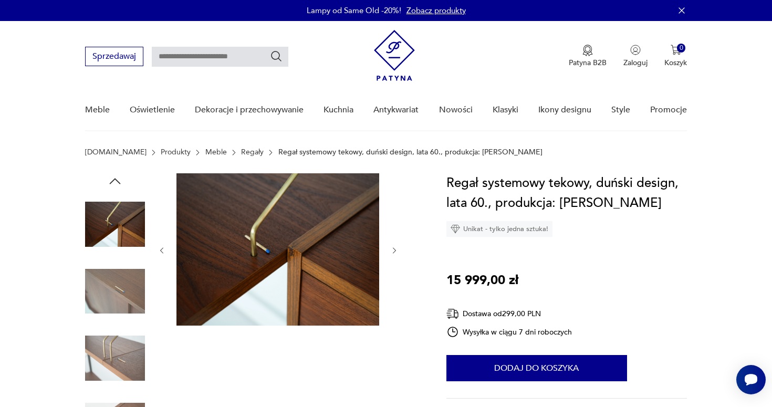
click at [397, 246] on icon "button" at bounding box center [394, 250] width 9 height 9
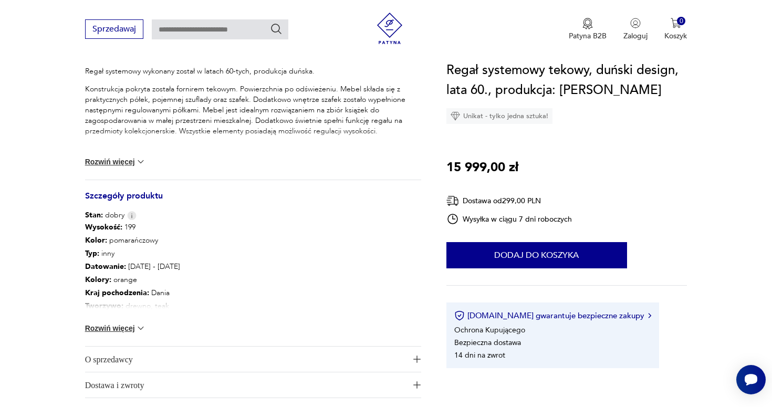
scroll to position [464, 0]
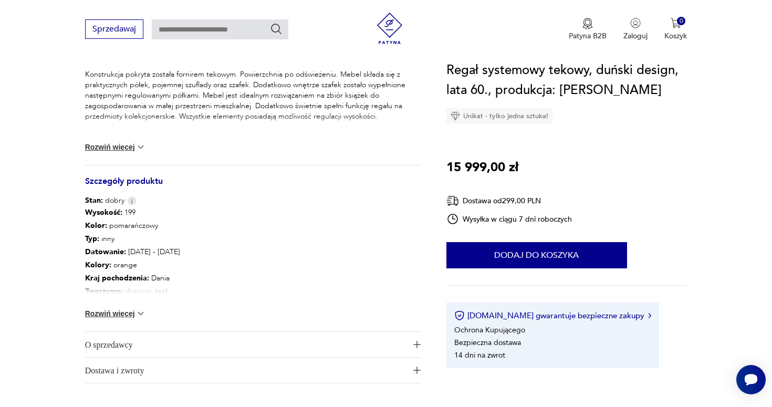
click at [185, 345] on span "O sprzedawcy" at bounding box center [245, 344] width 321 height 25
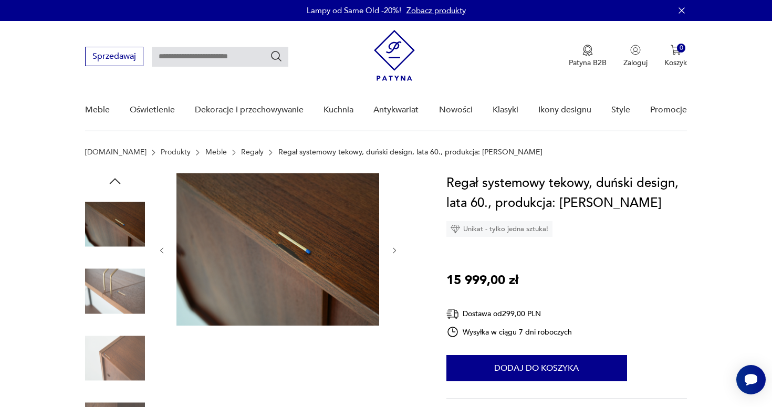
scroll to position [0, 0]
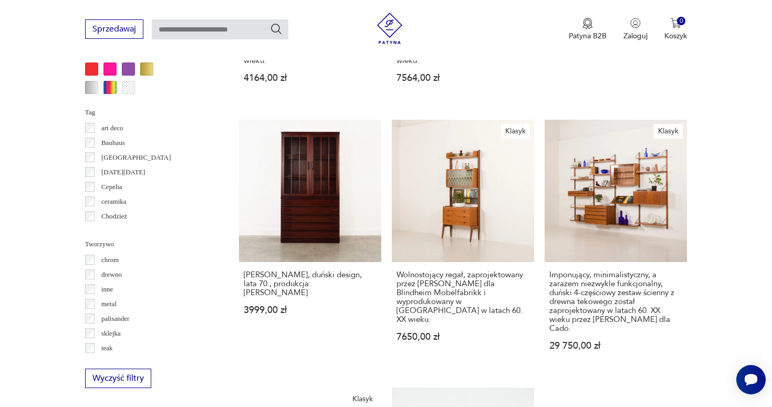
scroll to position [1092, 0]
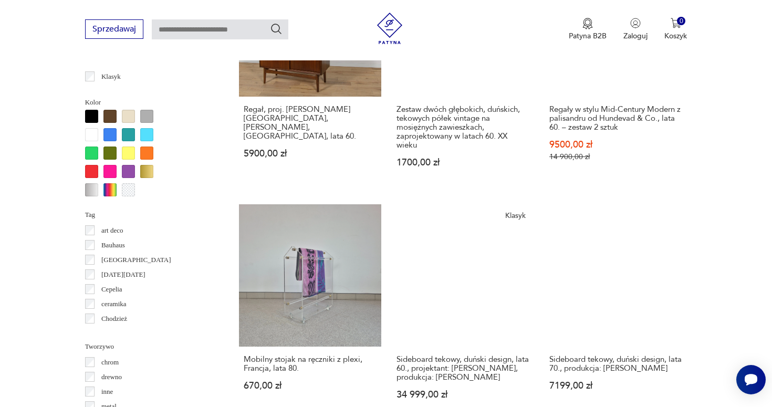
scroll to position [985, 0]
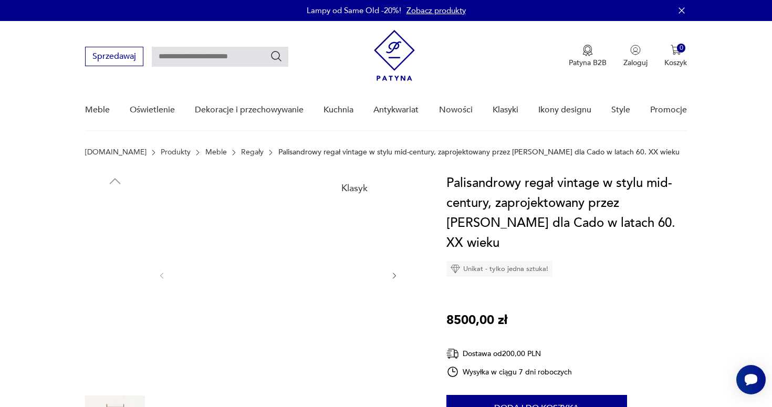
click at [394, 271] on icon "button" at bounding box center [394, 275] width 9 height 9
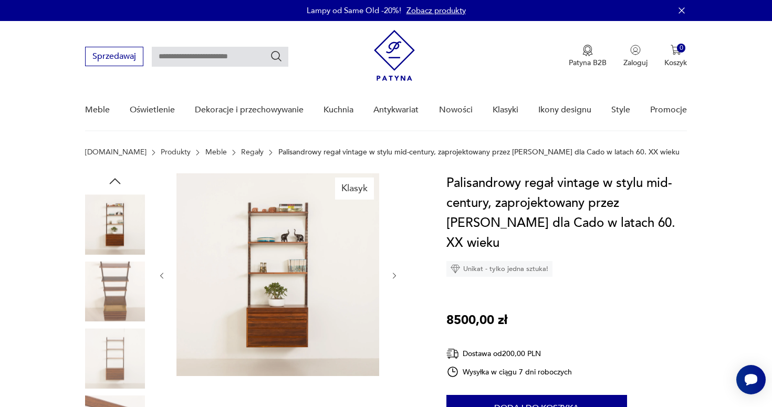
click at [394, 271] on icon "button" at bounding box center [394, 275] width 9 height 9
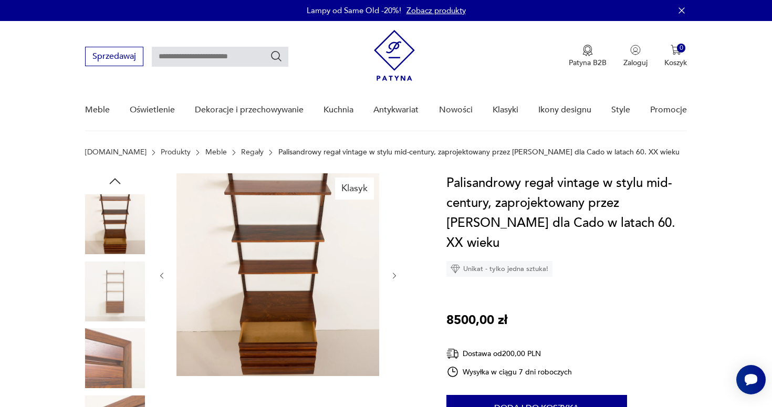
click at [394, 271] on icon "button" at bounding box center [394, 275] width 9 height 9
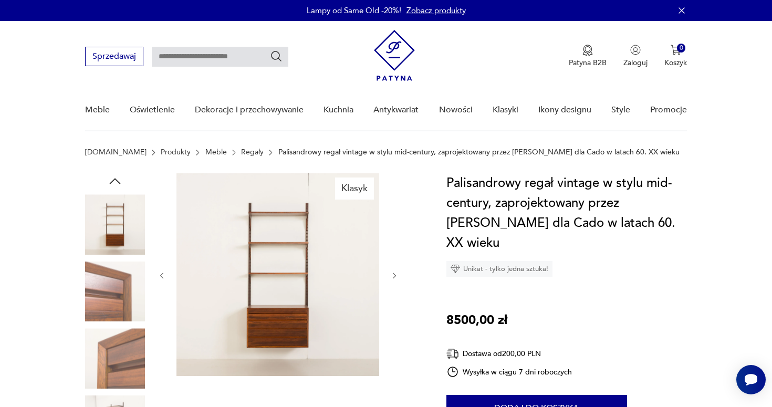
click at [394, 271] on icon "button" at bounding box center [394, 275] width 9 height 9
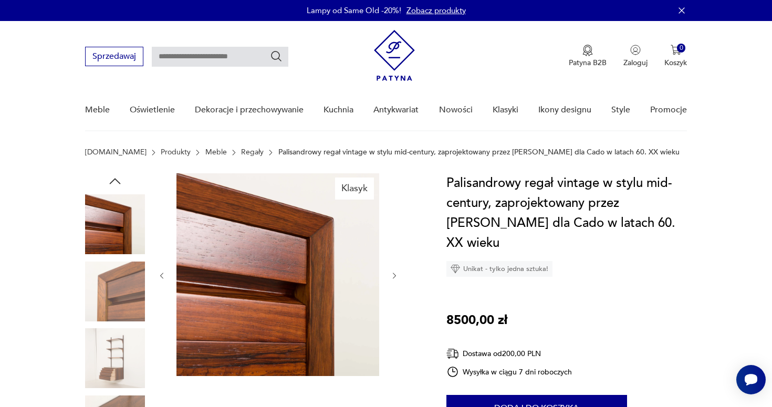
click at [394, 271] on icon "button" at bounding box center [394, 275] width 9 height 9
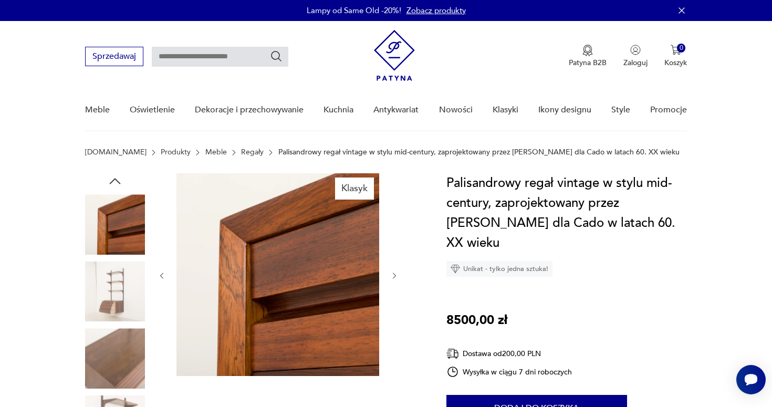
click at [394, 271] on icon "button" at bounding box center [394, 275] width 9 height 9
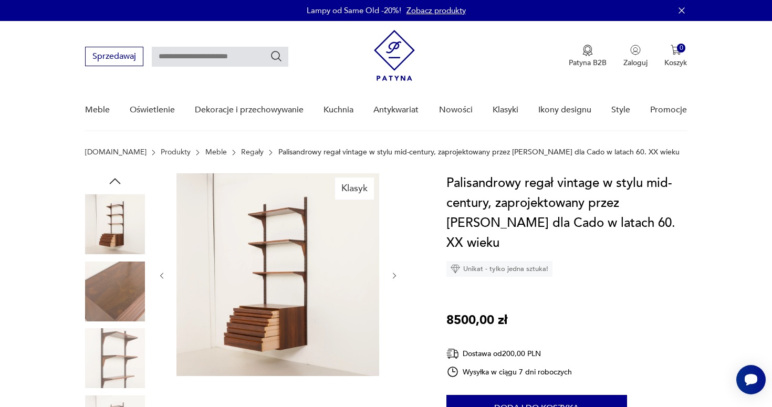
click at [394, 271] on icon "button" at bounding box center [394, 275] width 9 height 9
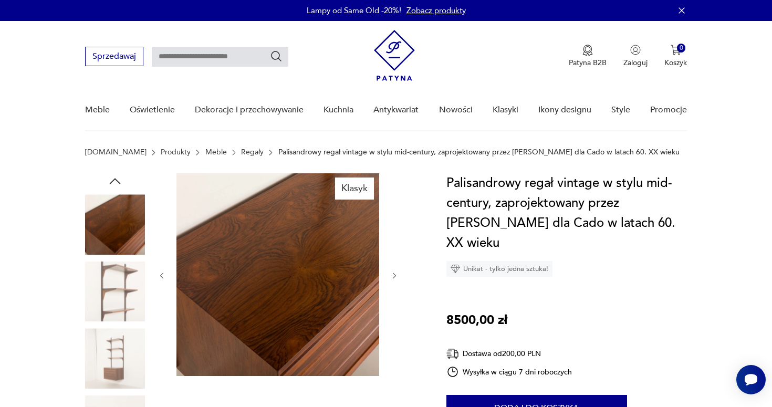
click at [393, 271] on icon "button" at bounding box center [394, 275] width 9 height 9
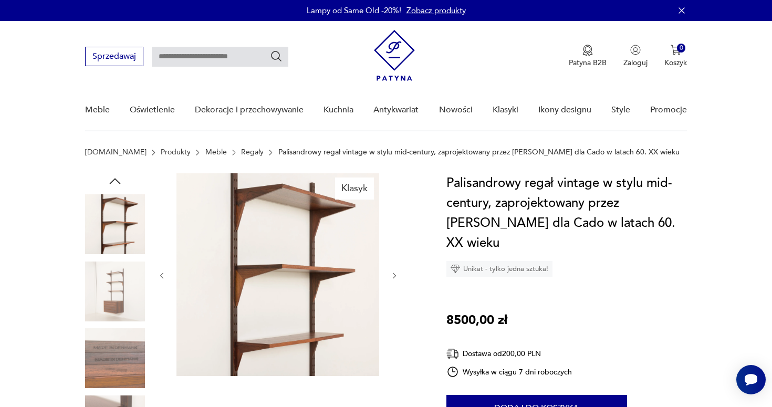
click at [393, 271] on icon "button" at bounding box center [394, 275] width 9 height 9
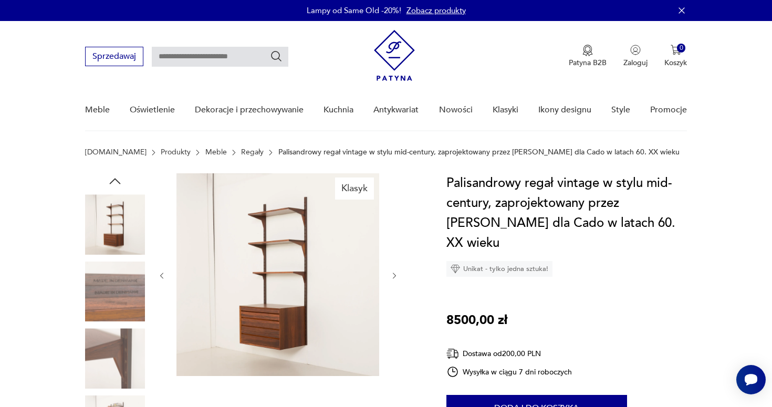
click at [393, 271] on icon "button" at bounding box center [394, 275] width 9 height 9
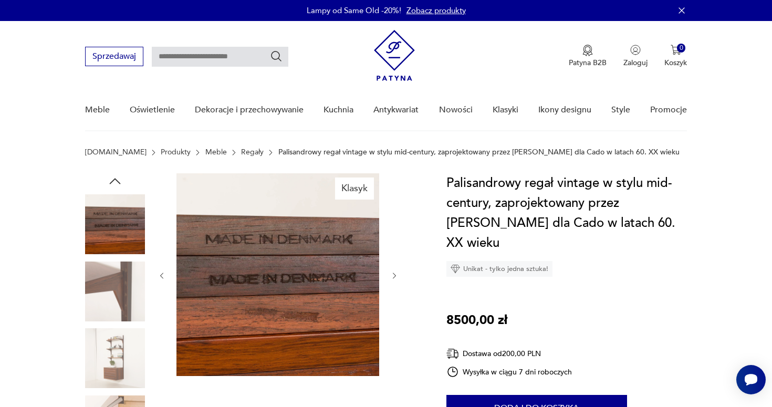
click at [393, 271] on icon "button" at bounding box center [394, 275] width 9 height 9
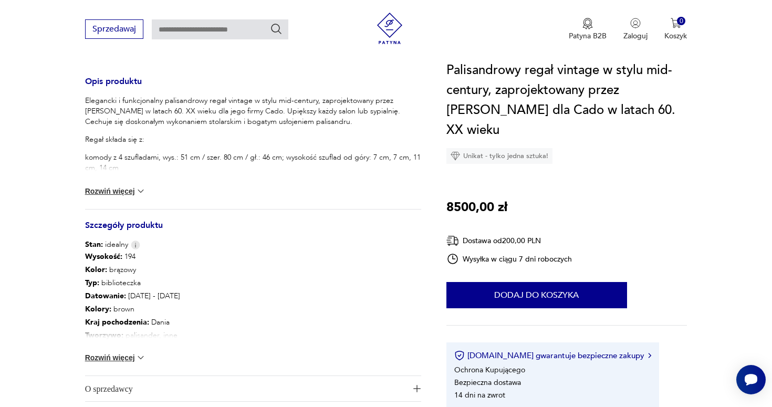
scroll to position [422, 0]
click at [123, 384] on span "O sprzedawcy" at bounding box center [245, 386] width 321 height 25
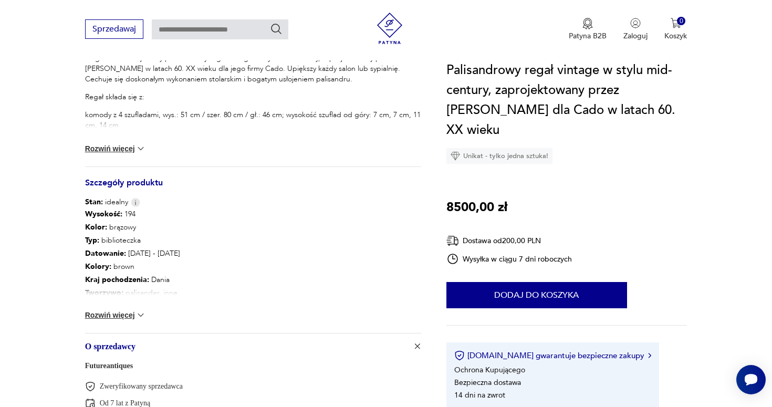
scroll to position [466, 0]
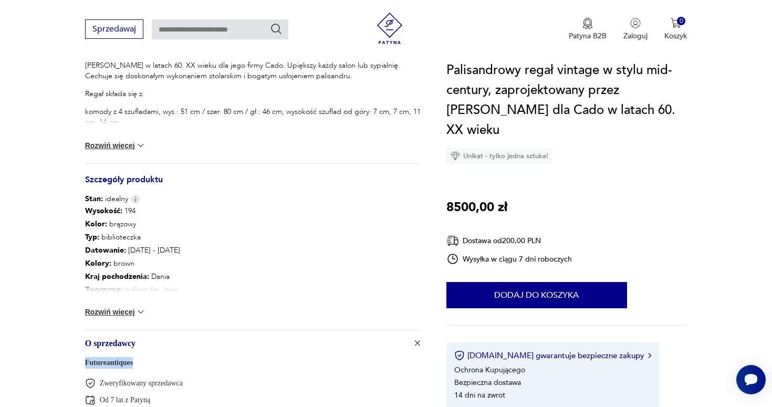
drag, startPoint x: 74, startPoint y: 361, endPoint x: 147, endPoint y: 358, distance: 73.0
click at [147, 358] on section "Klasyk Opis produktu Elegancki i funkcjonalny palisandrowy regał vintage w styl…" at bounding box center [386, 88] width 772 height 762
